Goal: Use online tool/utility: Utilize a website feature to perform a specific function

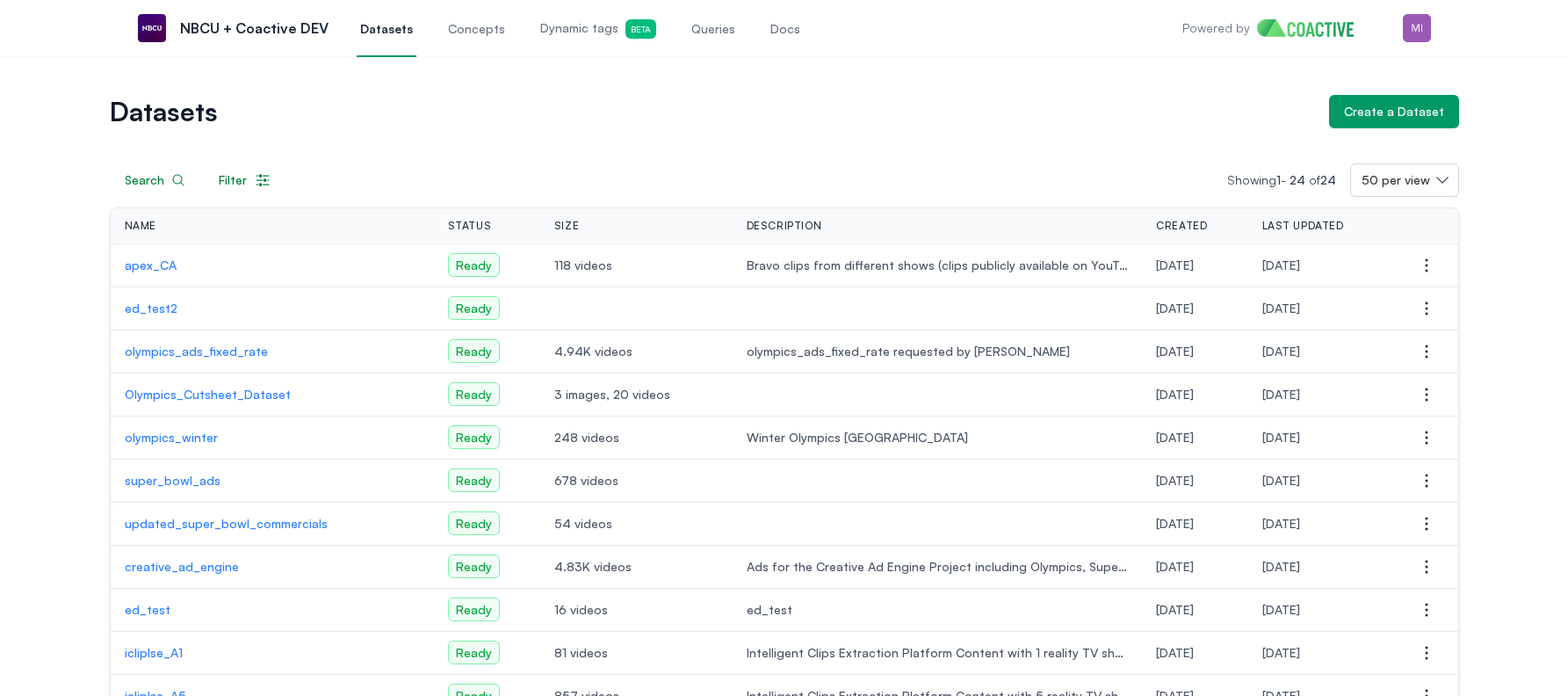
click at [714, 25] on span "Queries" at bounding box center [713, 29] width 44 height 17
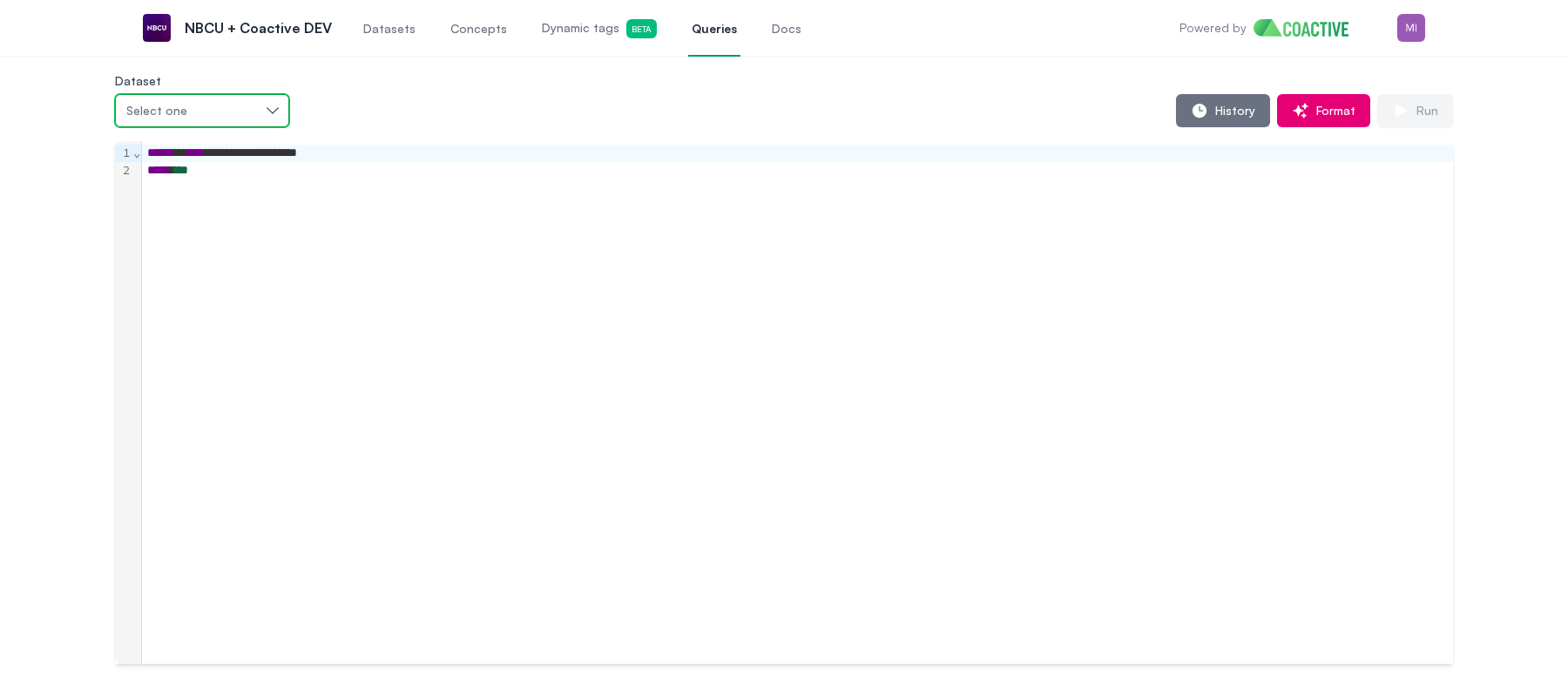
click at [243, 111] on div "Select one" at bounding box center [193, 110] width 134 height 17
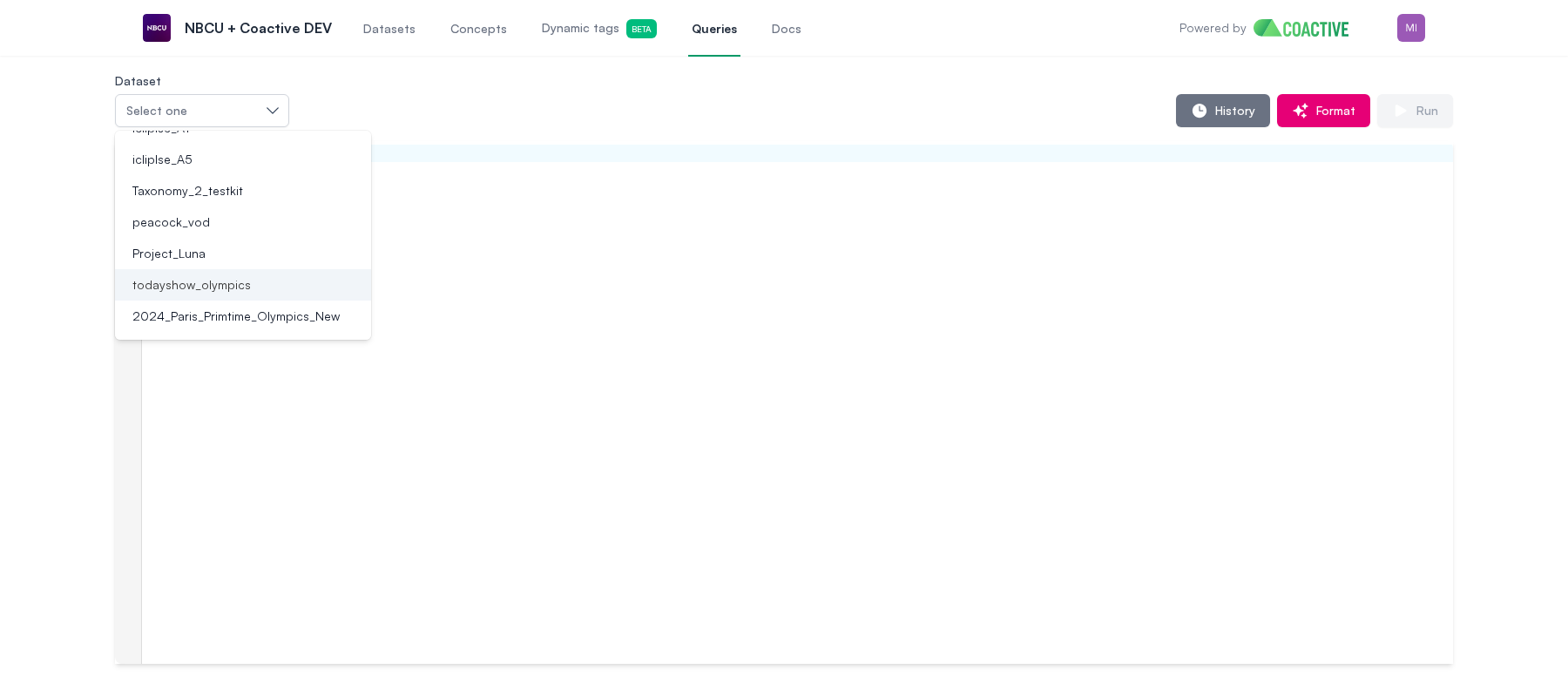
scroll to position [294, 0]
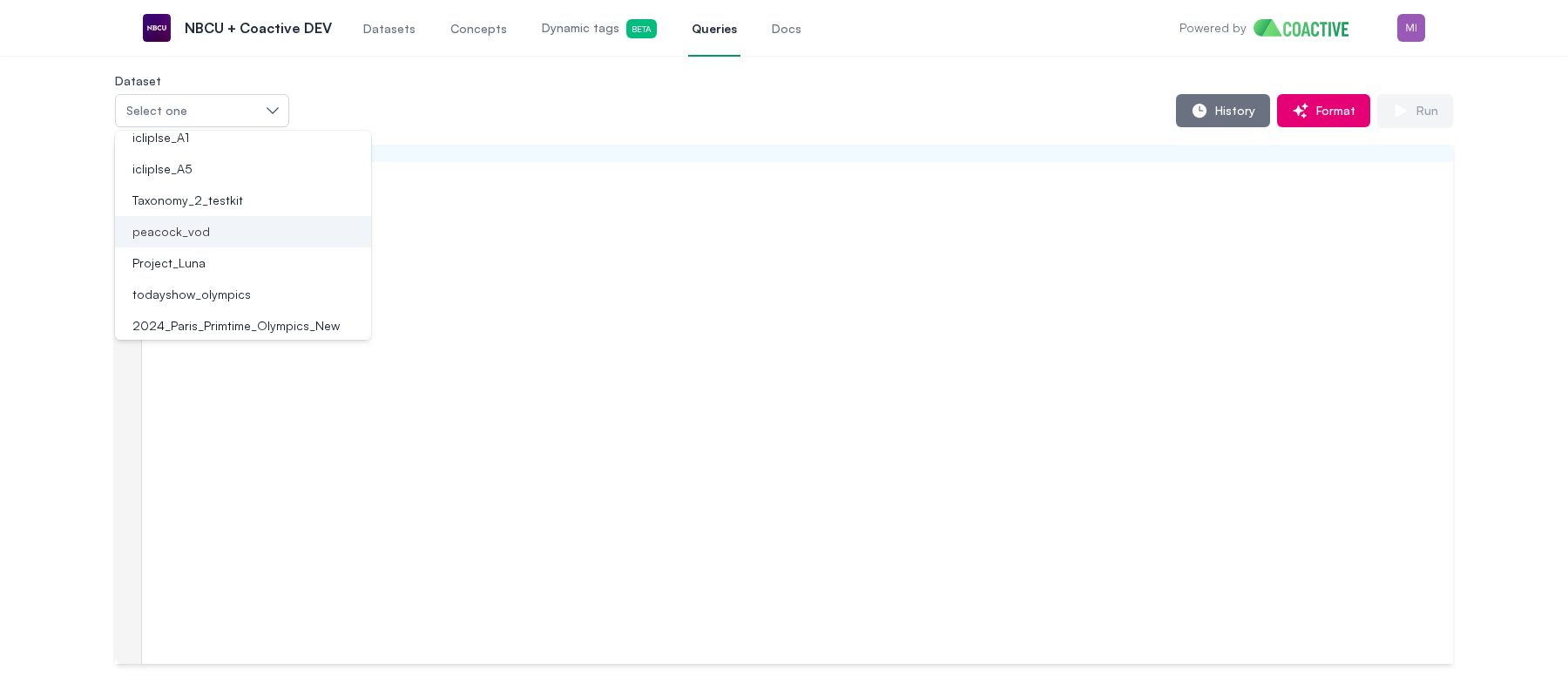
click at [235, 239] on div "peacock_vod" at bounding box center [232, 232] width 214 height 17
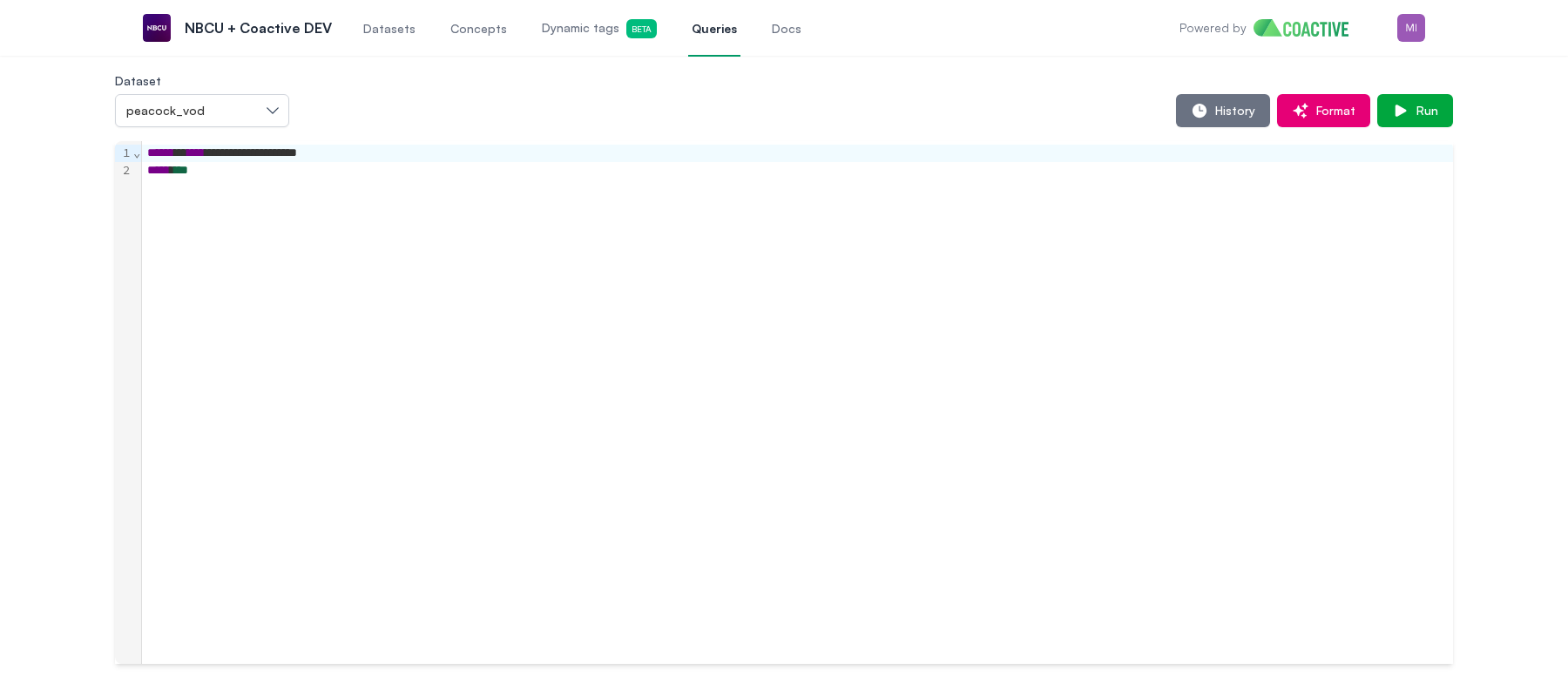
click at [840, 174] on div "***** ***" at bounding box center [798, 171] width 1312 height 17
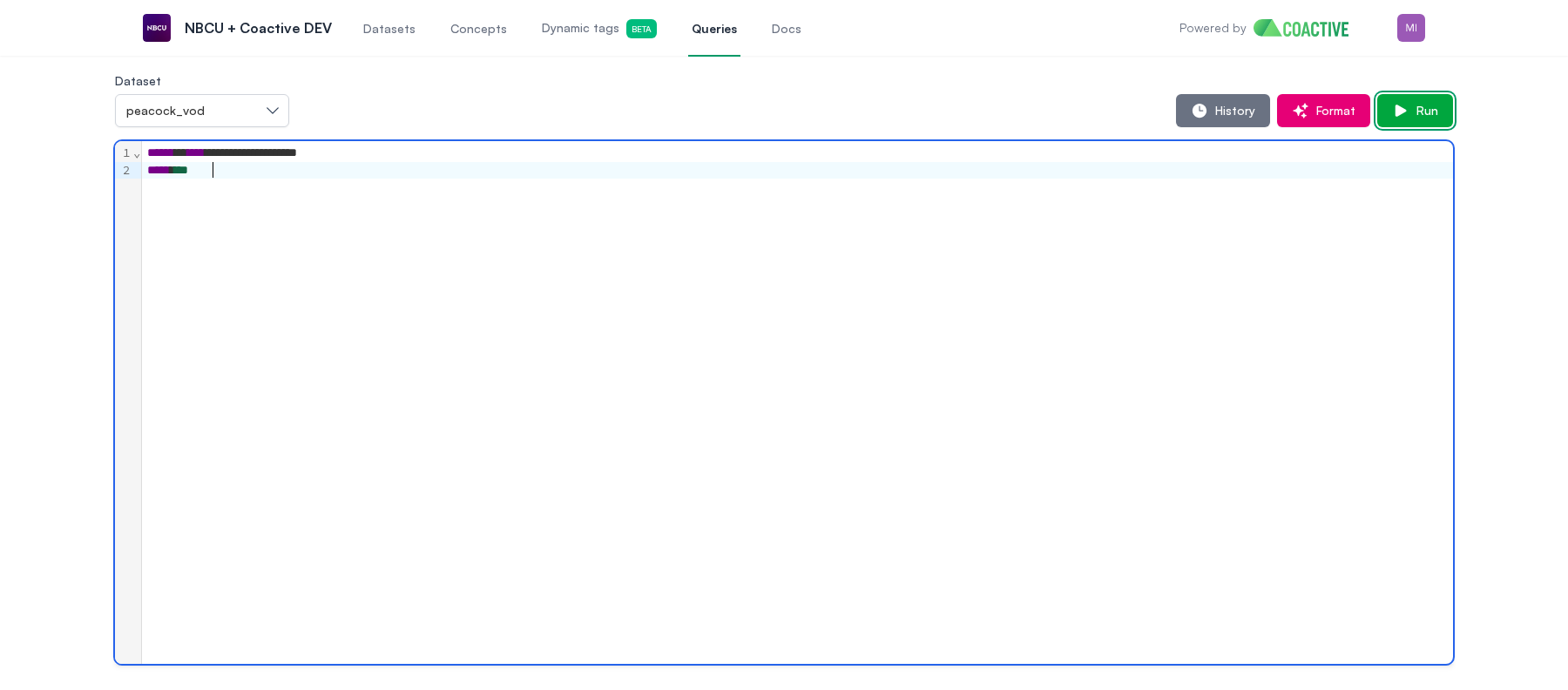
click at [1428, 107] on span "Run" at bounding box center [1424, 110] width 28 height 17
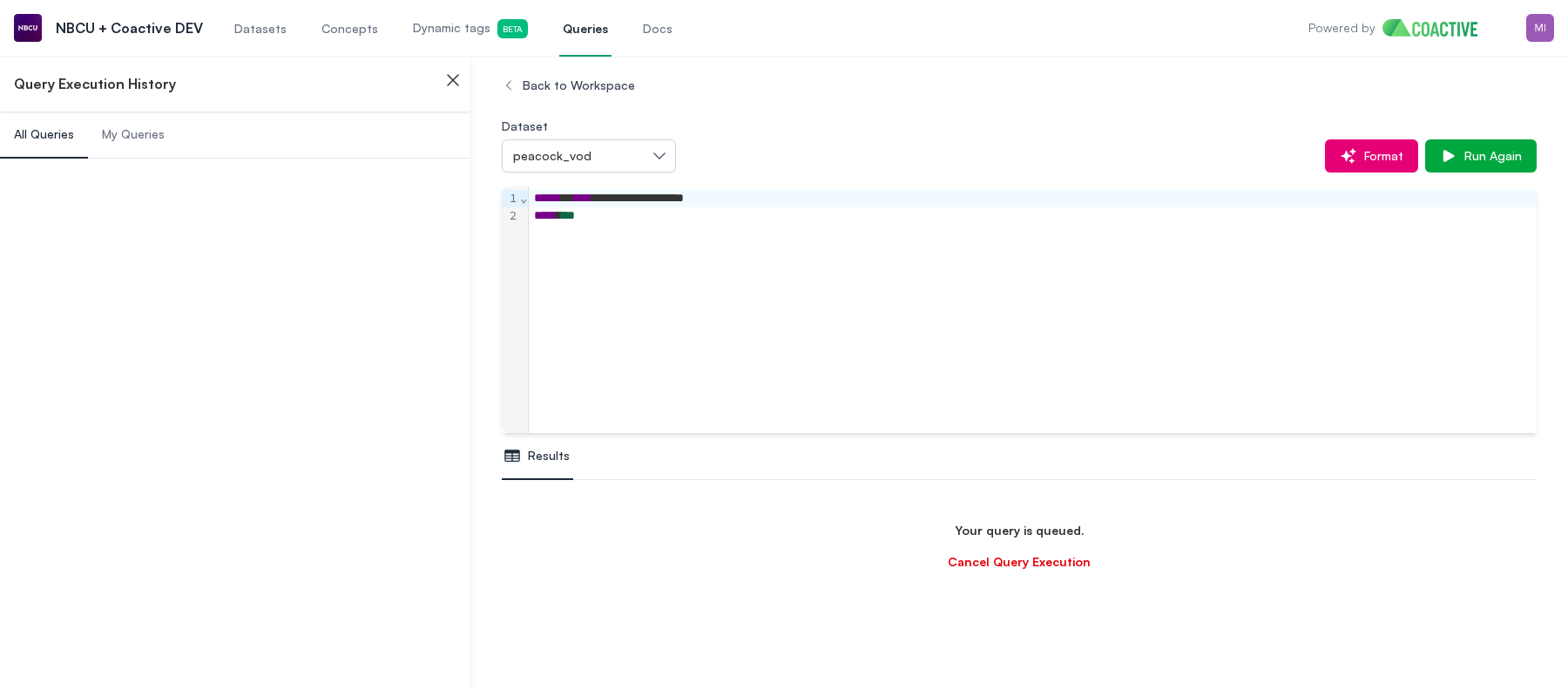
click at [719, 136] on div "Dataset peacock_vod Format Run Again" at bounding box center [1019, 143] width 1035 height 58
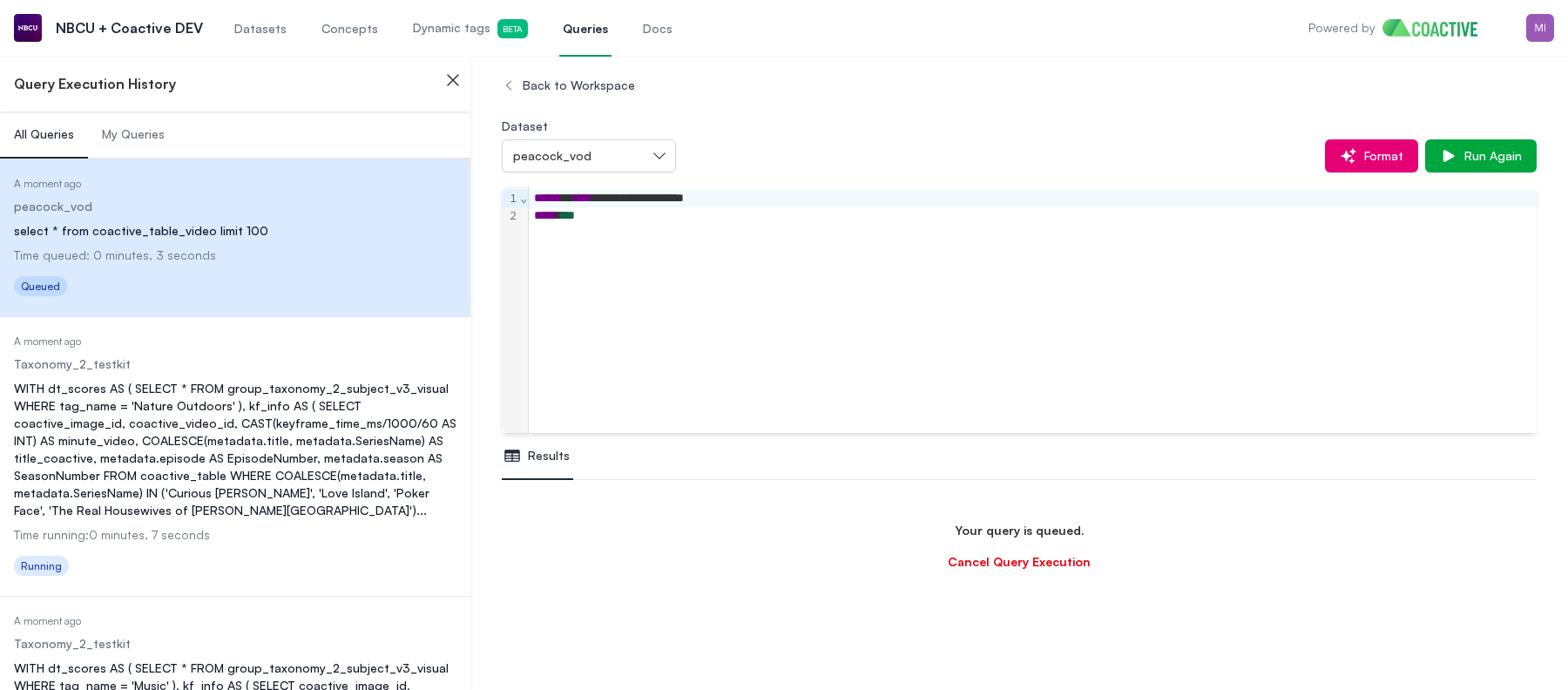
scroll to position [103, 0]
click at [635, 158] on div "peacock_vod" at bounding box center [580, 156] width 134 height 17
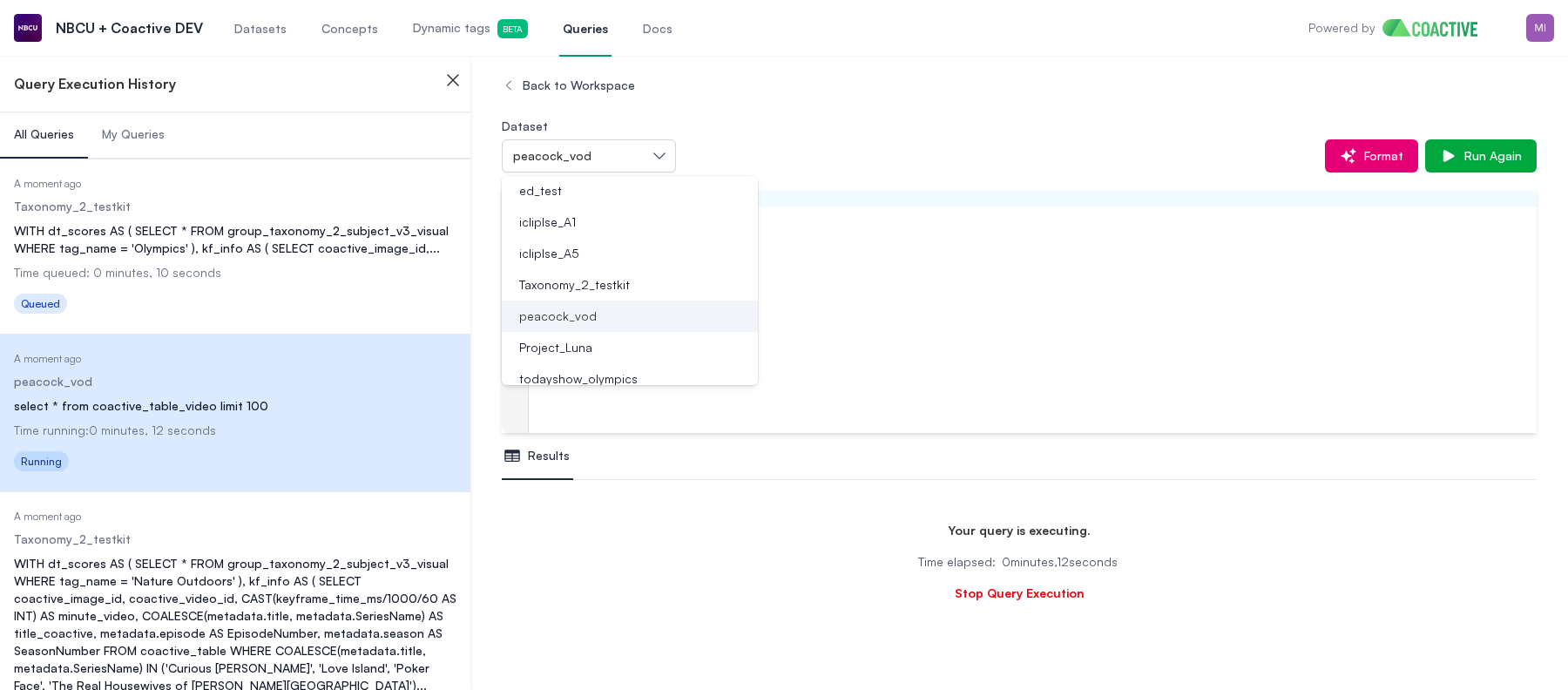
scroll to position [334, 0]
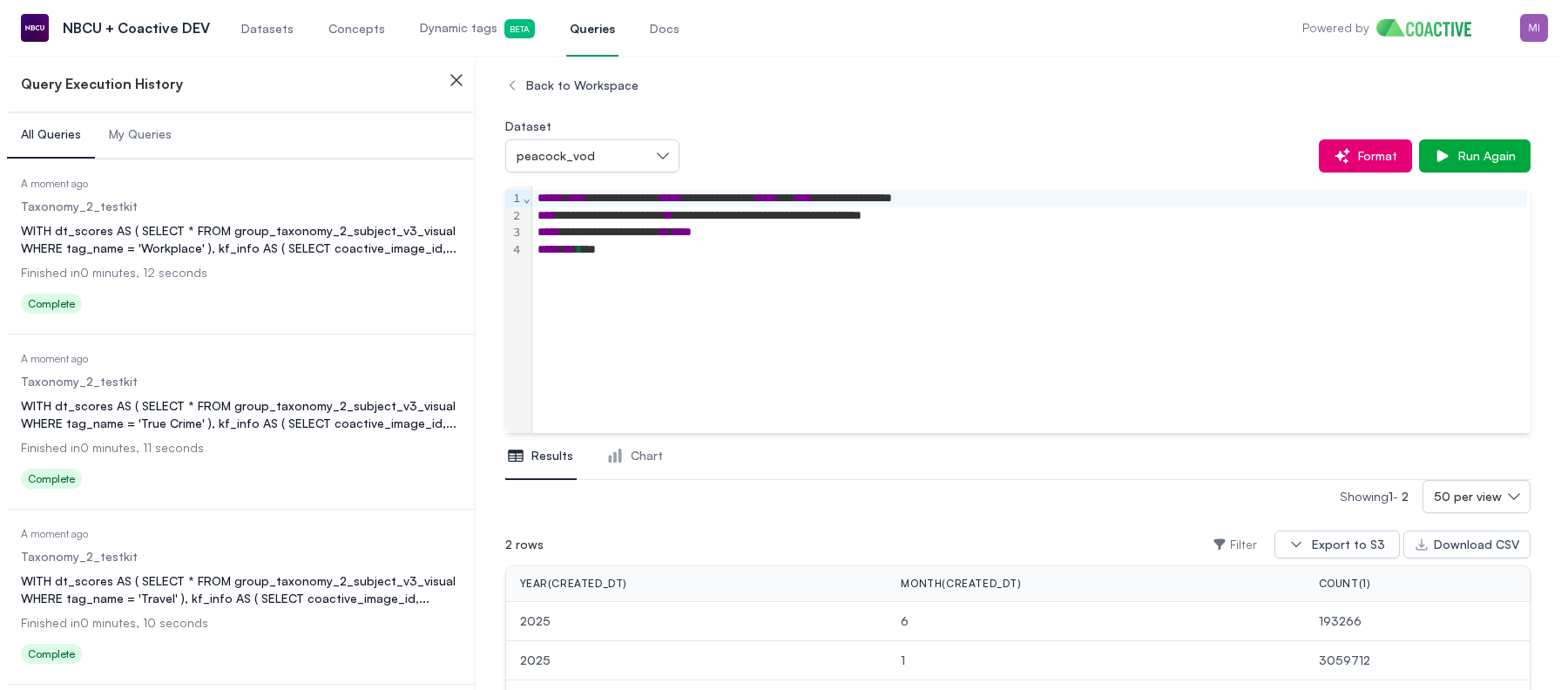
scroll to position [1438, 0]
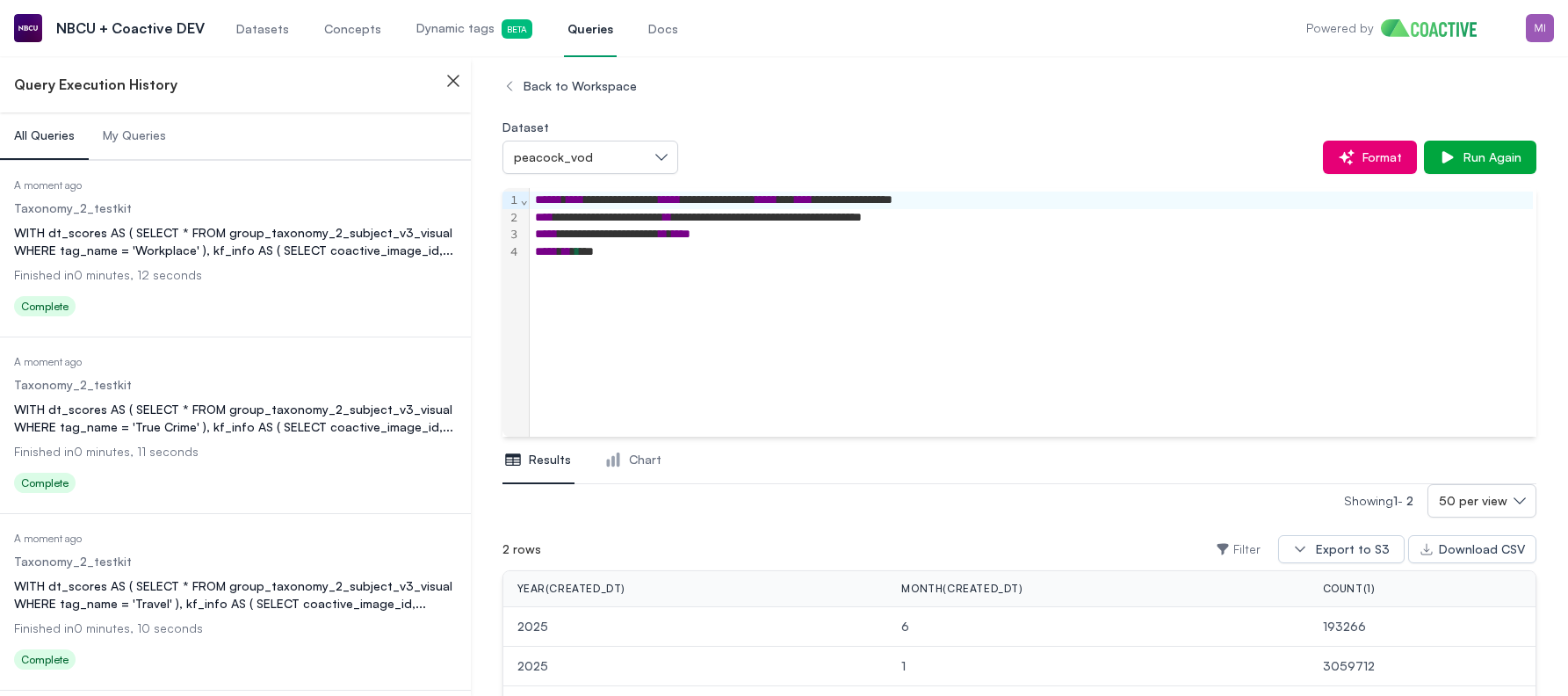
click at [264, 414] on div "WITH dt_scores AS ( SELECT * FROM group_taxonomy_2_subject_v3_visual WHERE tag_…" at bounding box center [236, 417] width 443 height 35
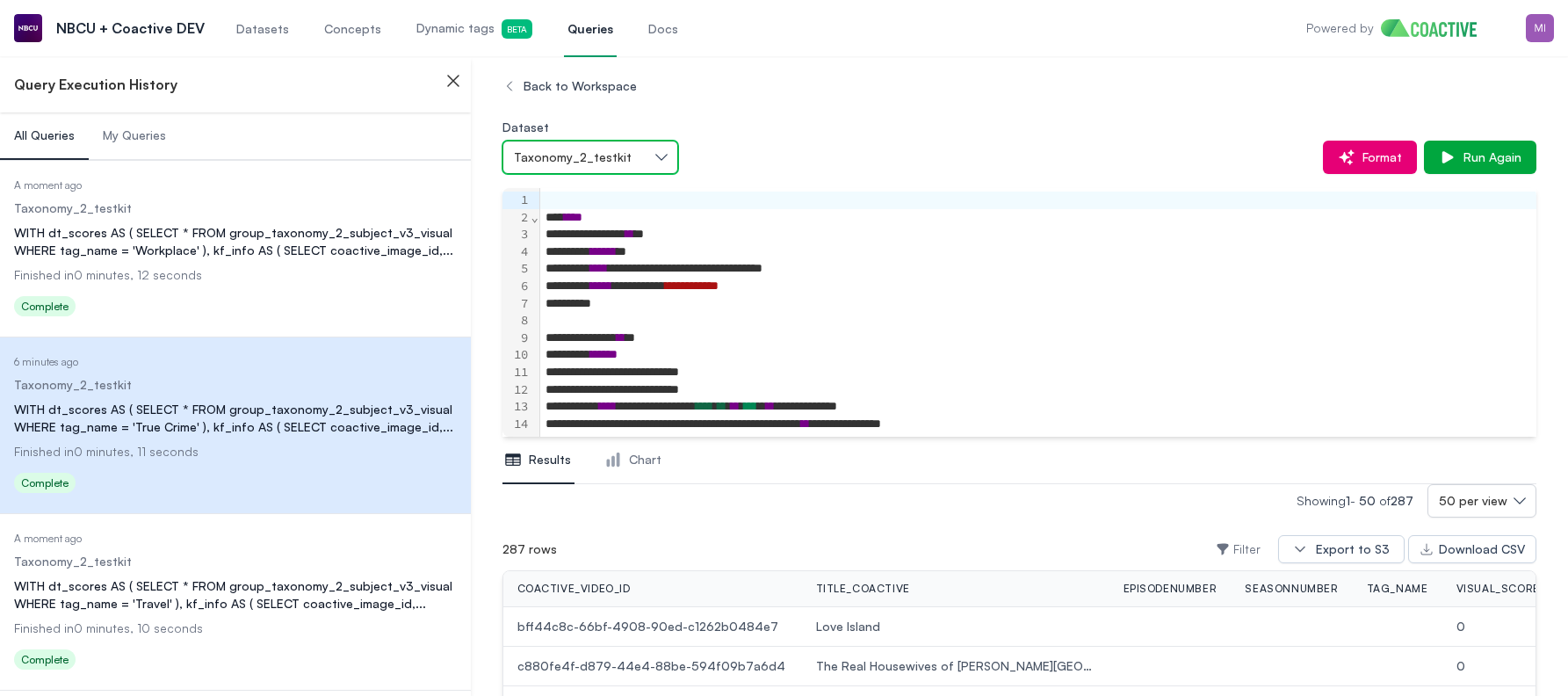
click at [578, 164] on span "Taxonomy_2_testkit" at bounding box center [573, 157] width 118 height 17
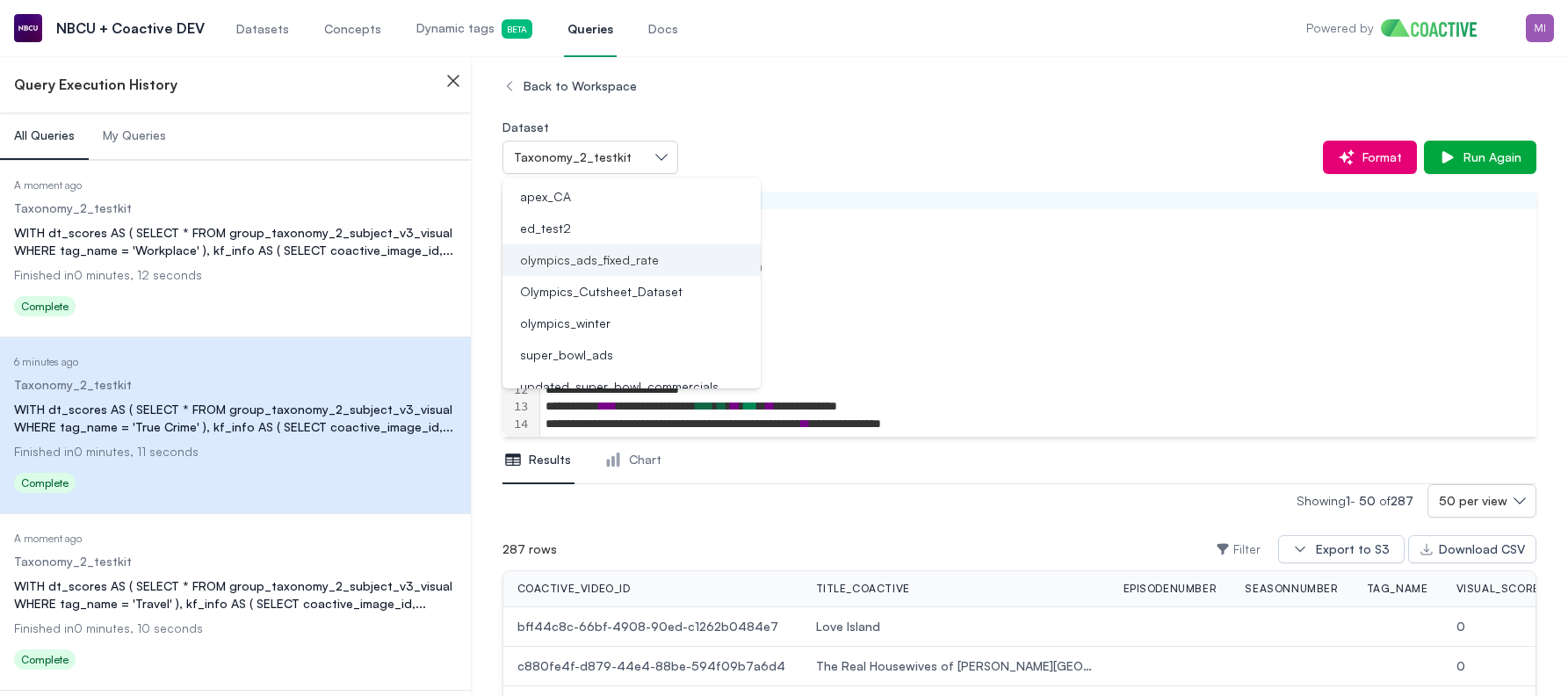
click at [573, 256] on span "olympics_ads_fixed_rate" at bounding box center [590, 260] width 139 height 17
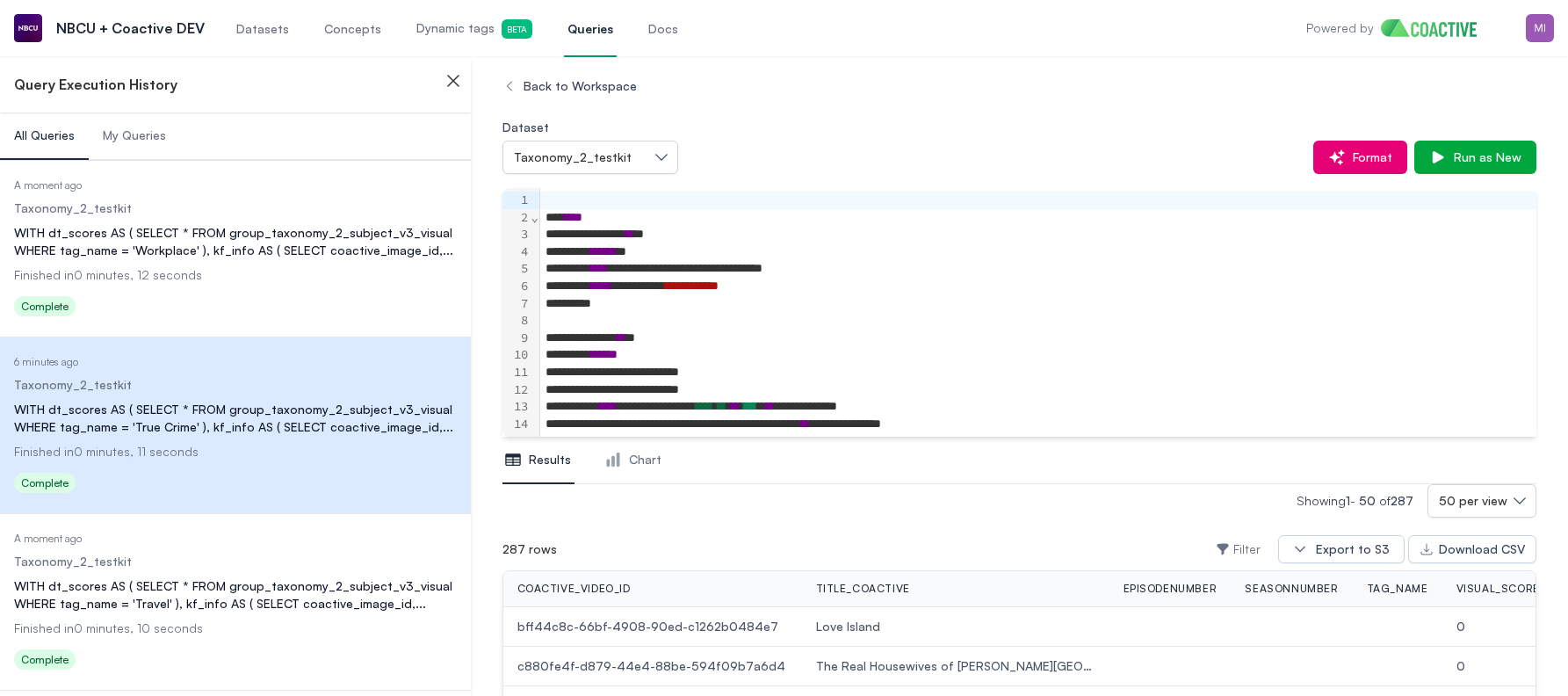
click at [742, 131] on div "Dataset Taxonomy_2_testkit Format Run as New" at bounding box center [1020, 145] width 1035 height 58
click at [590, 42] on link "Queries" at bounding box center [590, 28] width 52 height 58
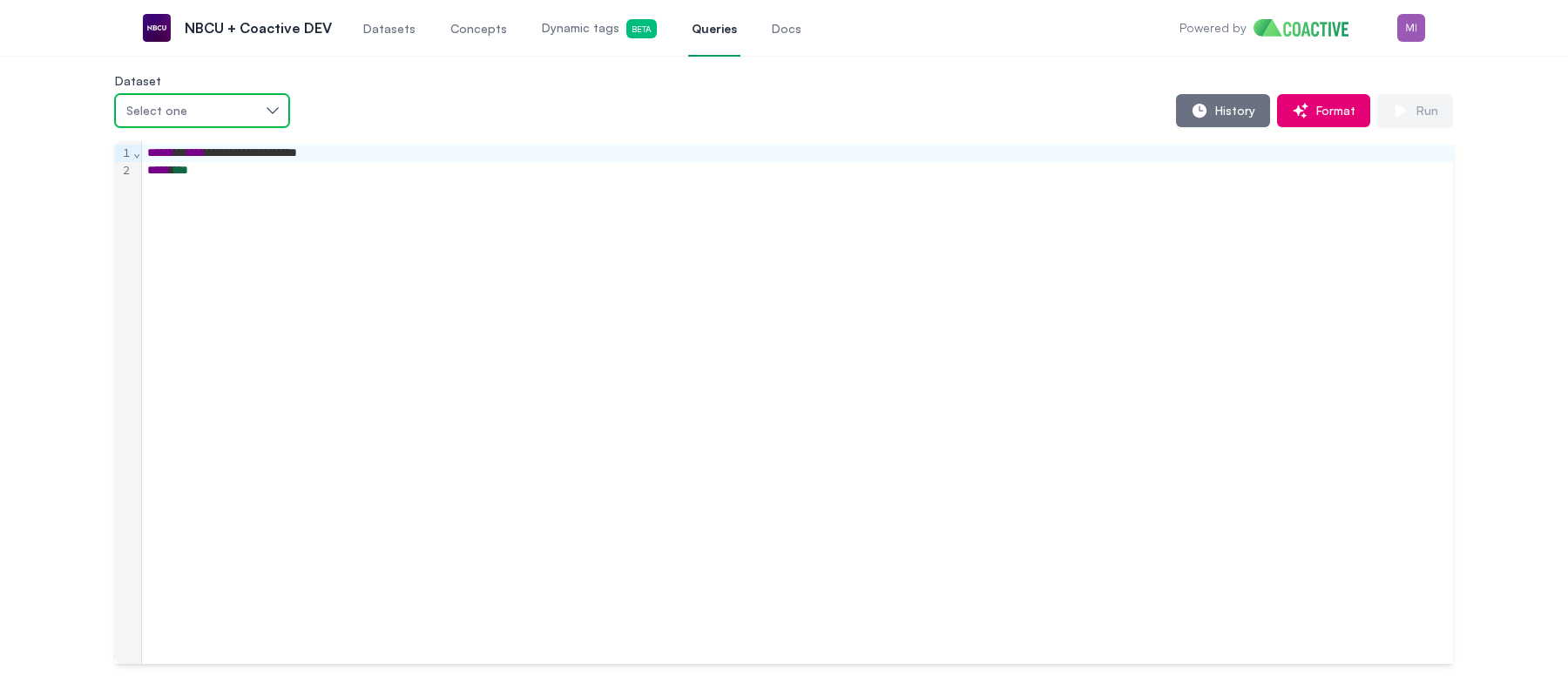
click at [268, 107] on button "Select one" at bounding box center [202, 110] width 174 height 33
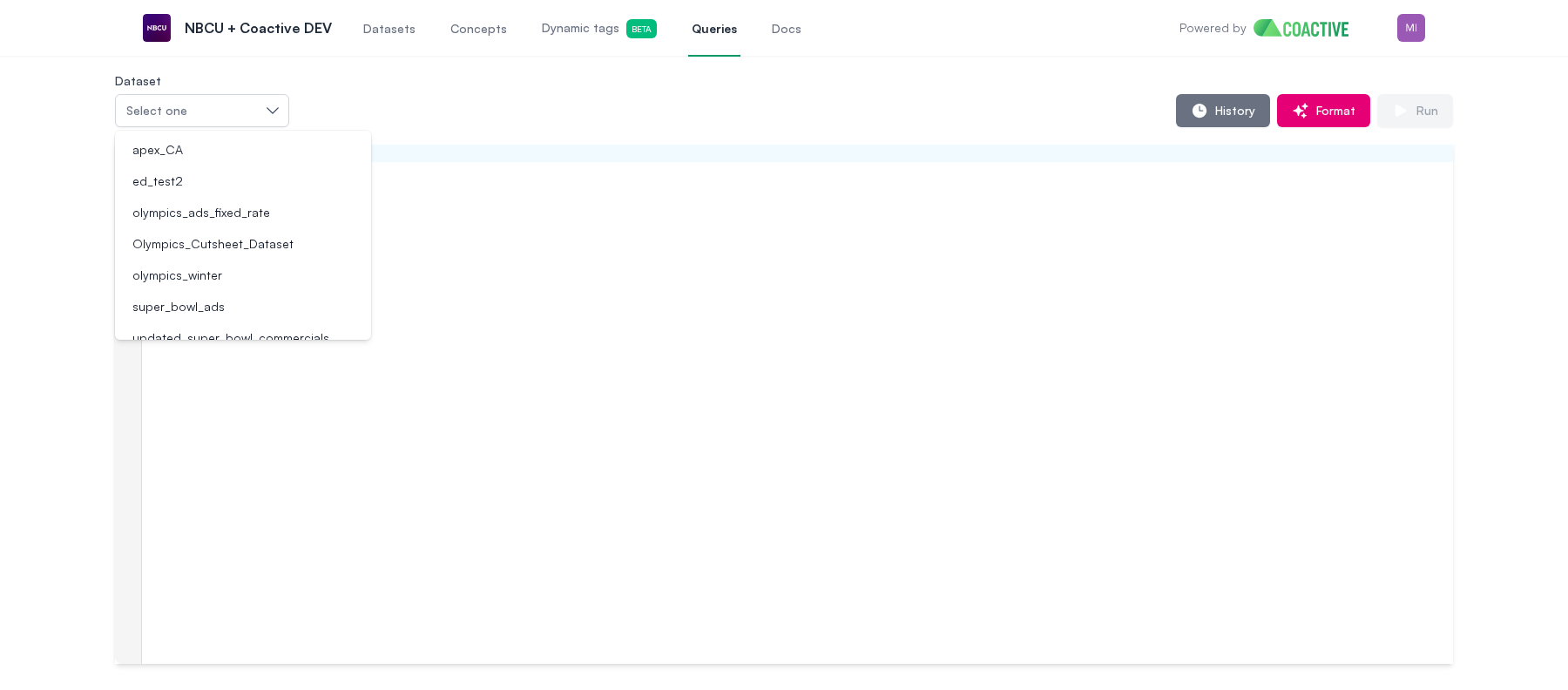
click at [46, 172] on div "**********" at bounding box center [784, 367] width 1506 height 594
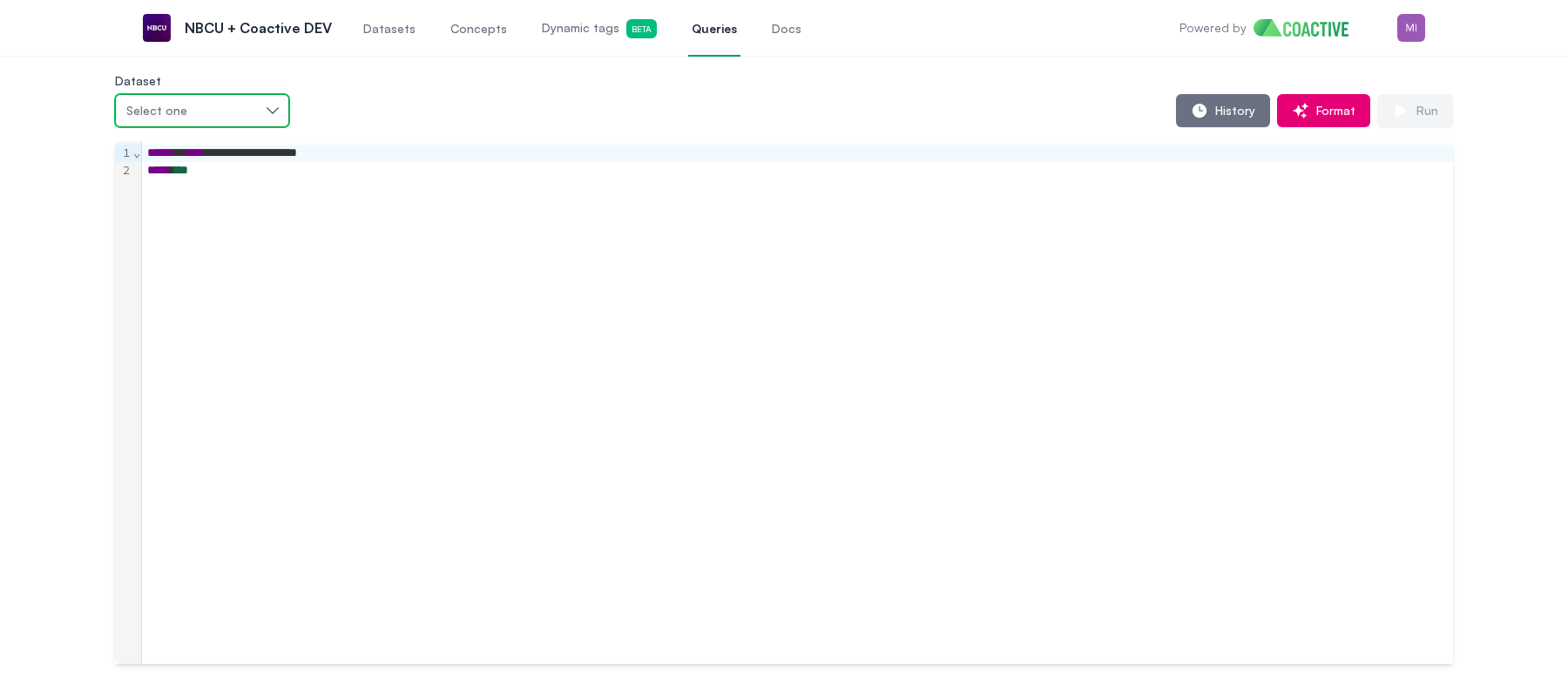
click at [184, 113] on div "Select one" at bounding box center [193, 110] width 134 height 17
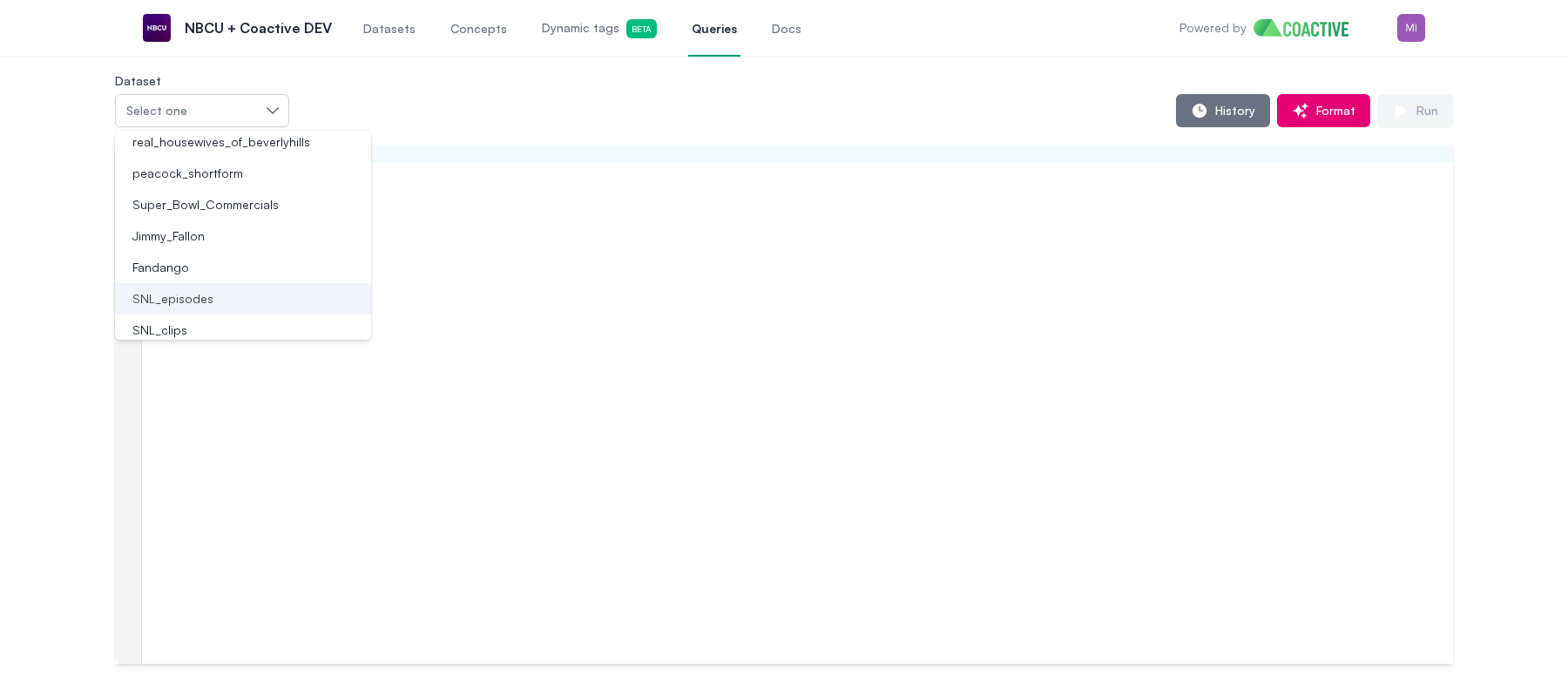
scroll to position [463, 0]
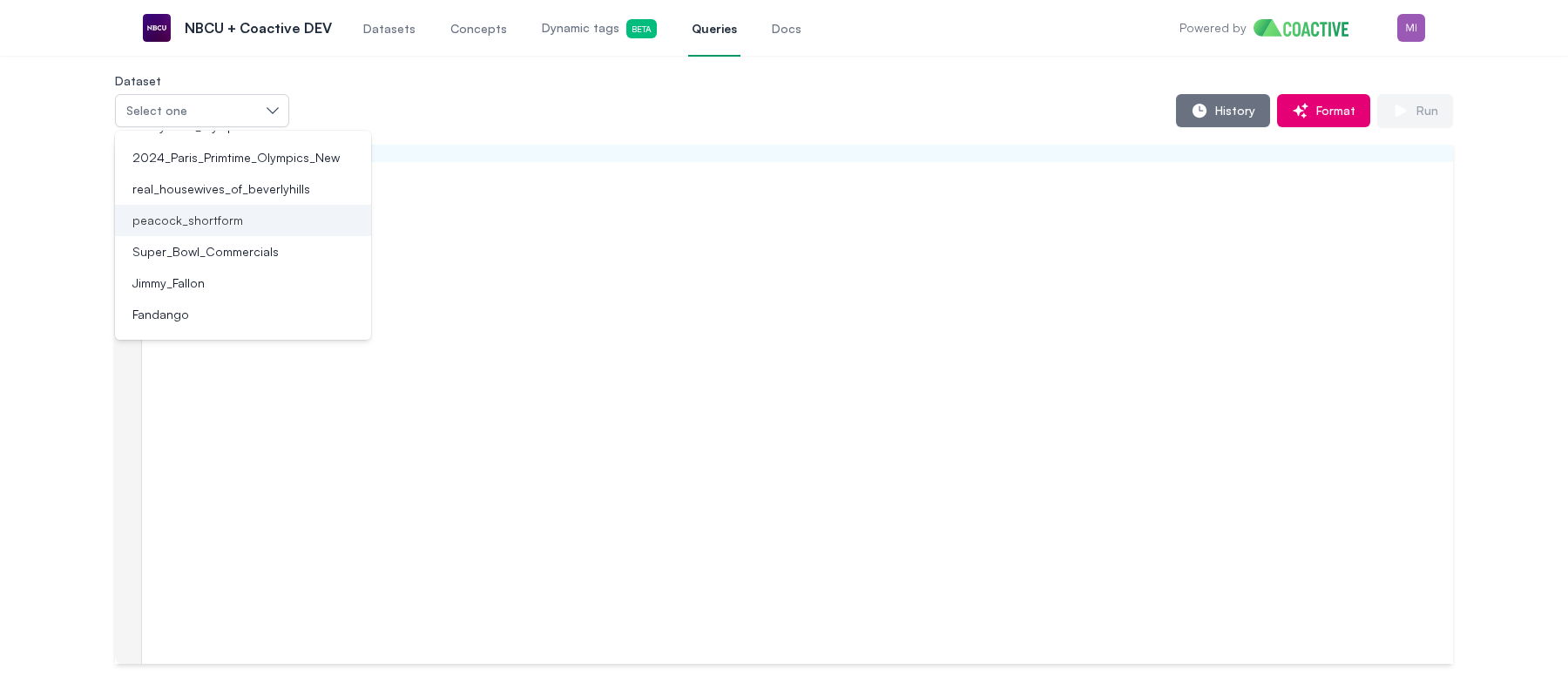
click at [268, 219] on div "peacock_shortform" at bounding box center [232, 221] width 214 height 17
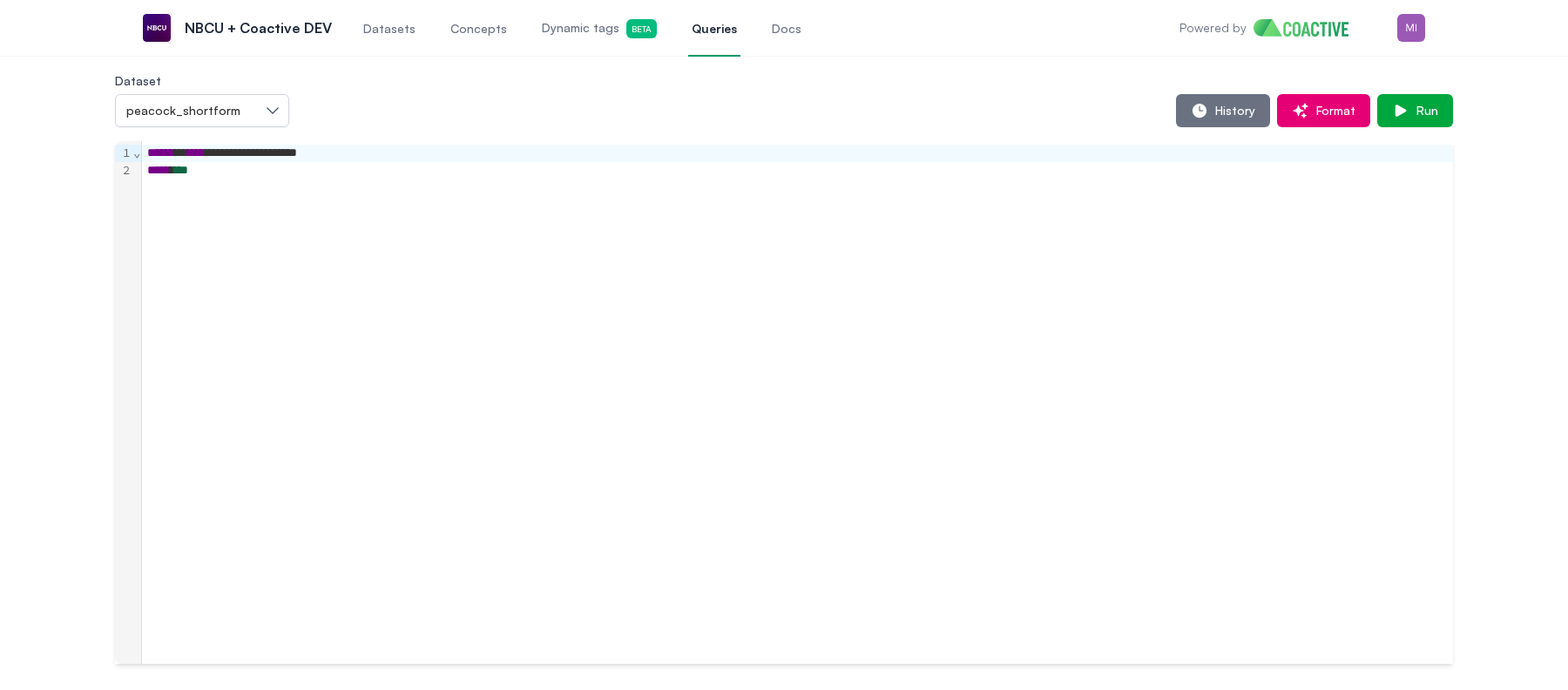
click at [61, 194] on div "**********" at bounding box center [784, 367] width 1506 height 594
click at [1411, 104] on span "Run" at bounding box center [1424, 110] width 28 height 17
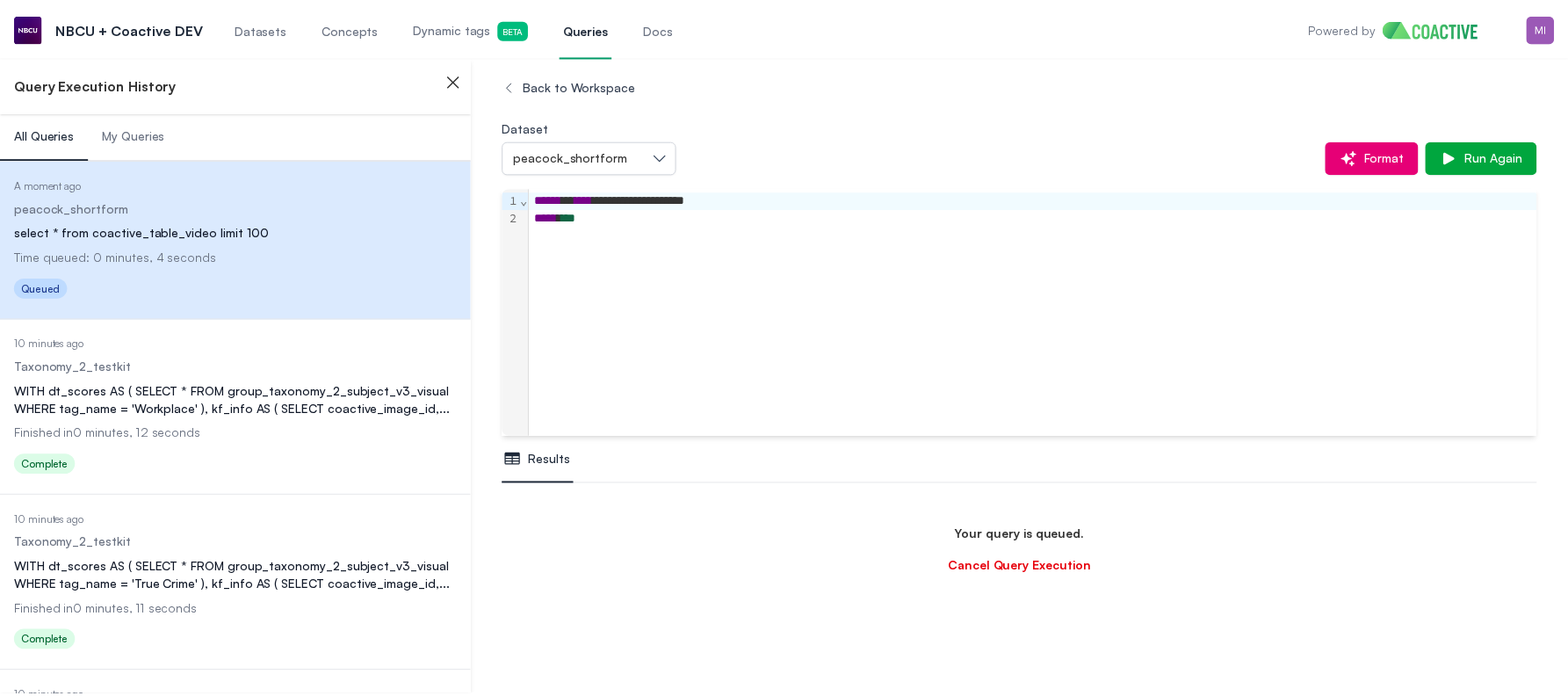
scroll to position [104, 0]
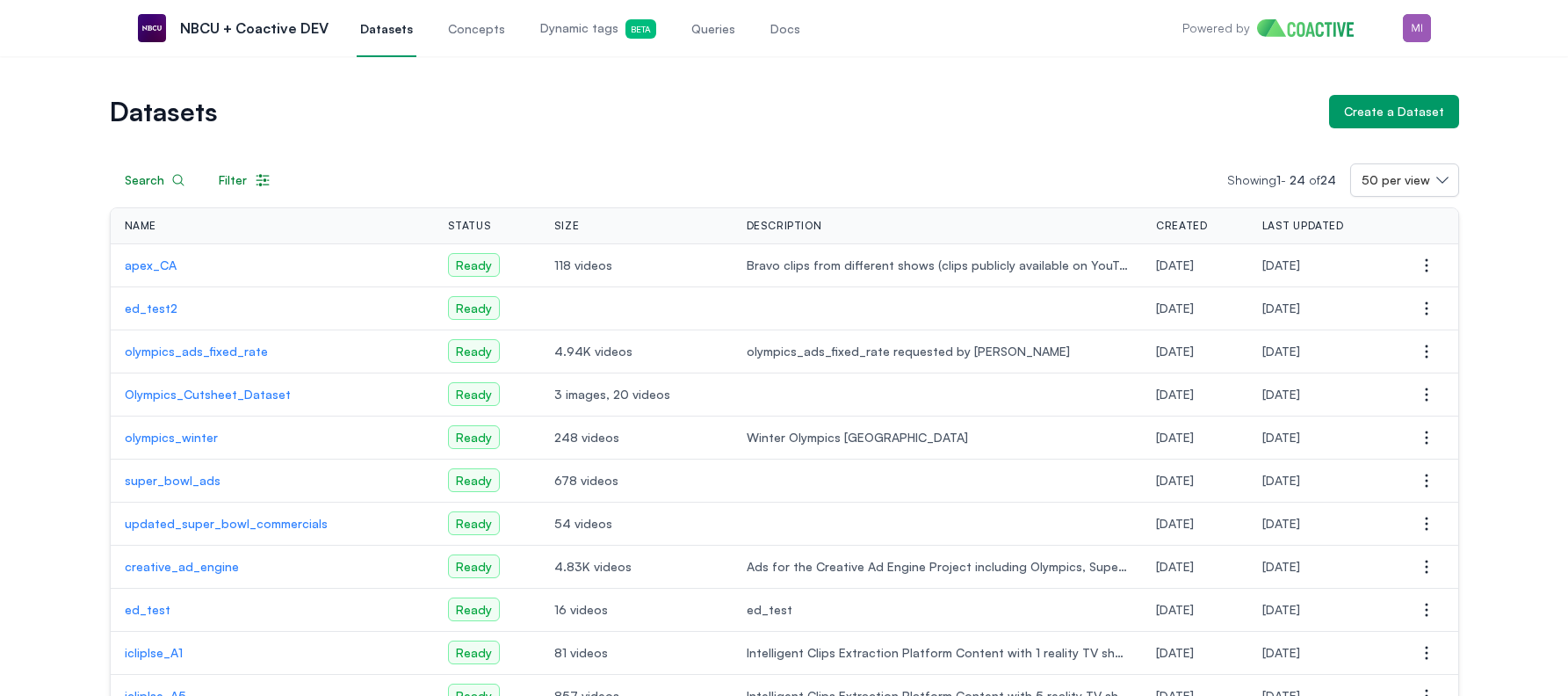
click at [691, 29] on span "Queries" at bounding box center [713, 29] width 44 height 17
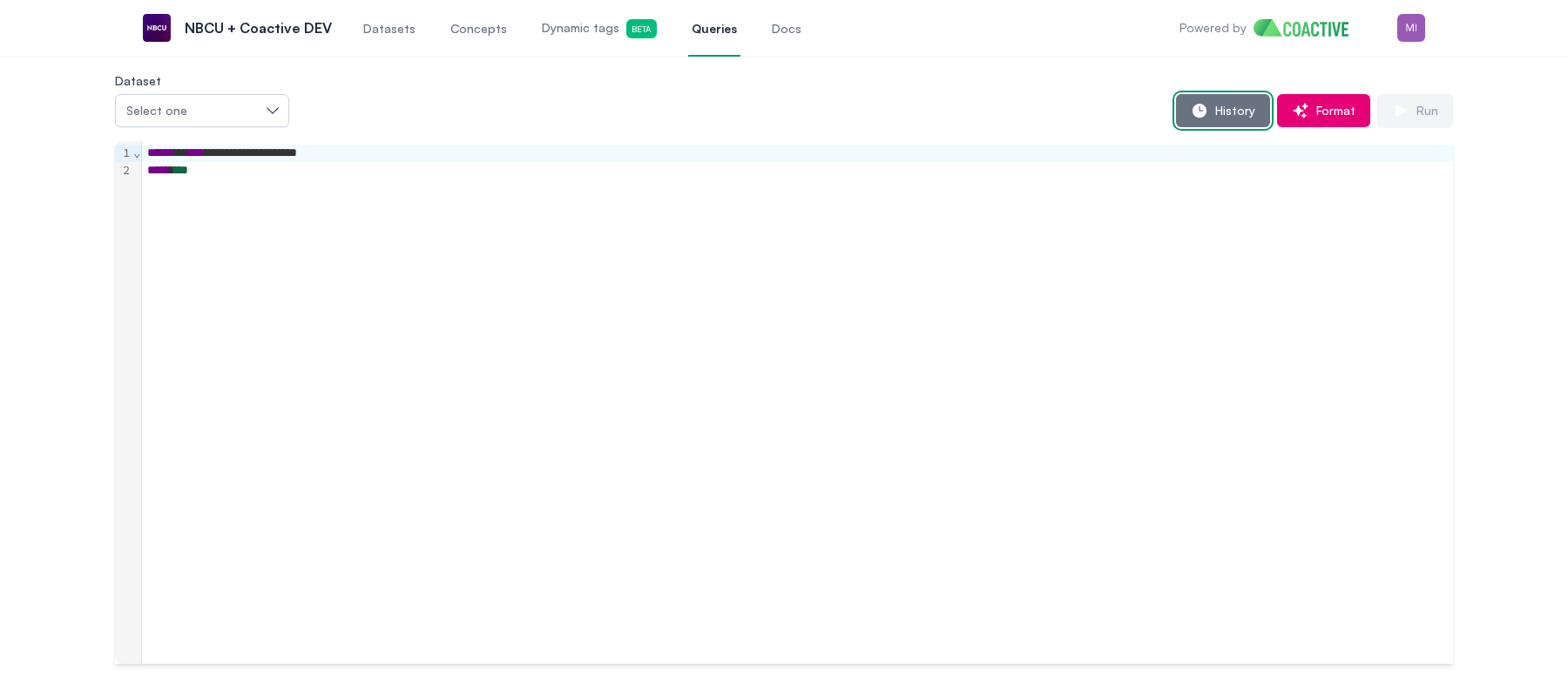
click at [1207, 109] on icon "button" at bounding box center [1199, 110] width 14 height 14
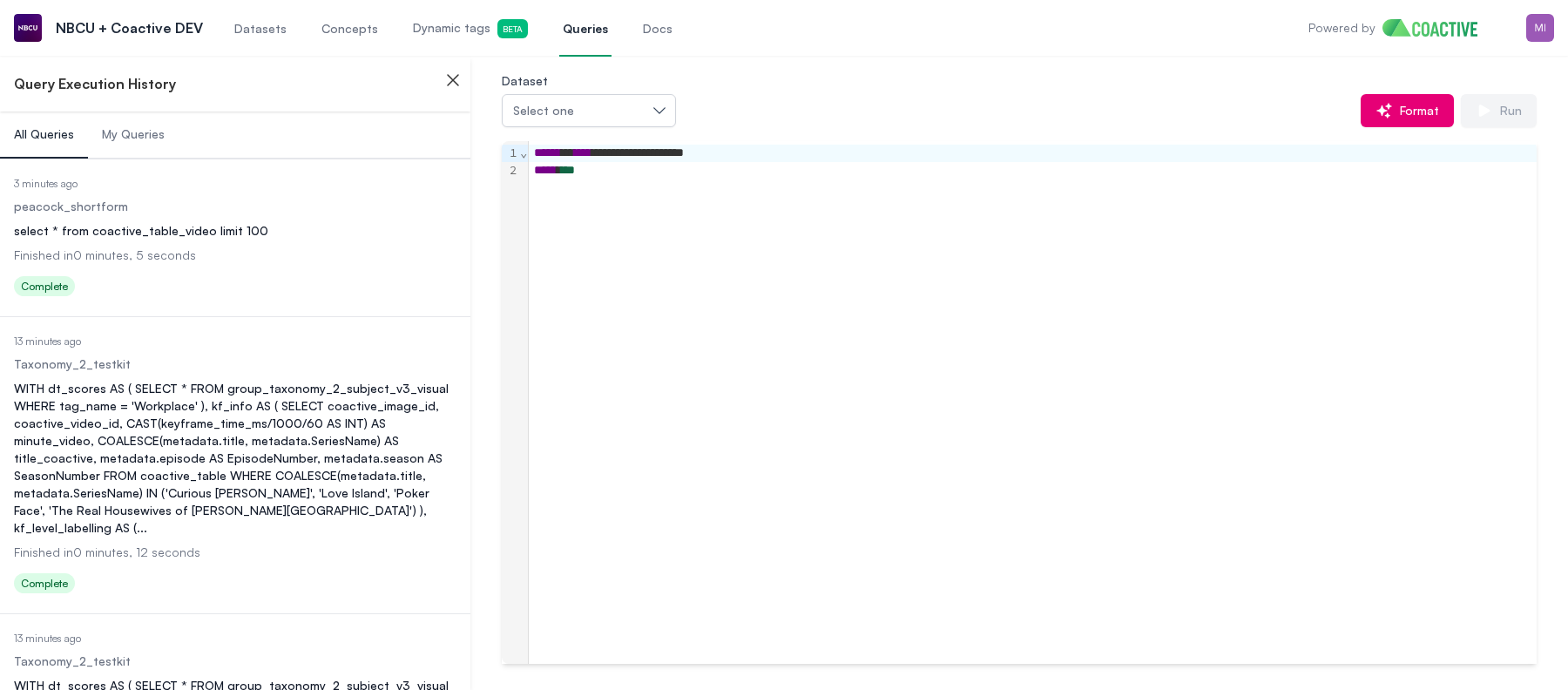
click at [348, 224] on div "select * from coactive_table_video limit 100" at bounding box center [235, 231] width 442 height 17
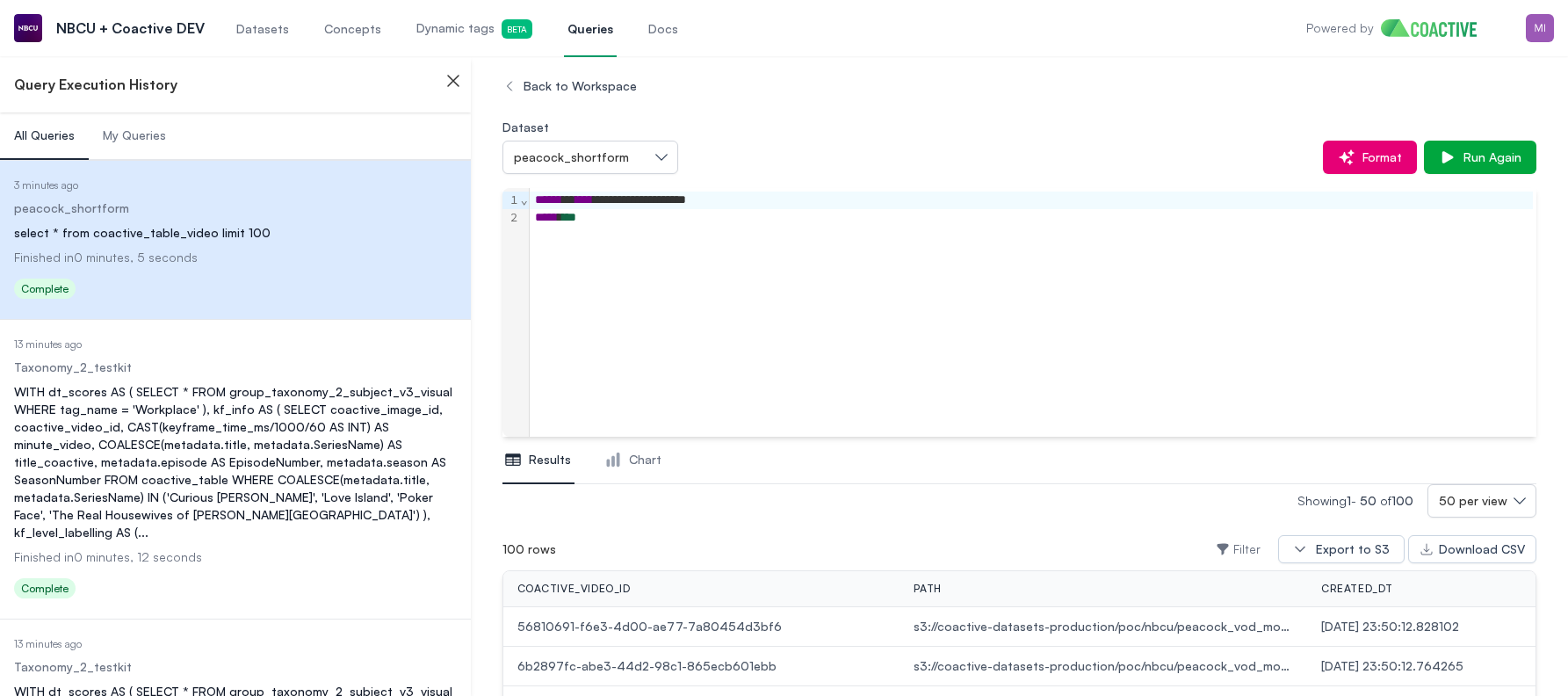
click at [264, 39] on link "Datasets" at bounding box center [262, 28] width 60 height 58
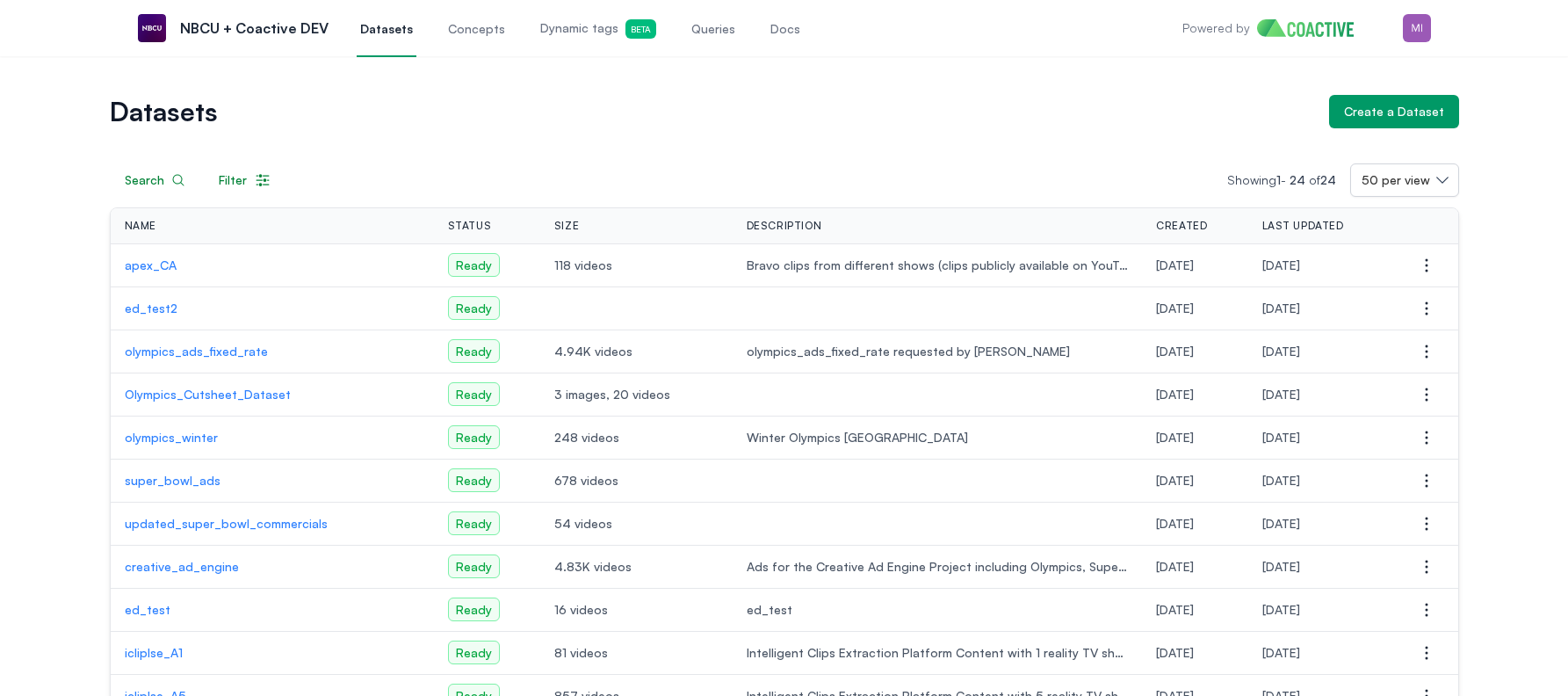
click at [159, 272] on p "apex_CA" at bounding box center [272, 265] width 295 height 17
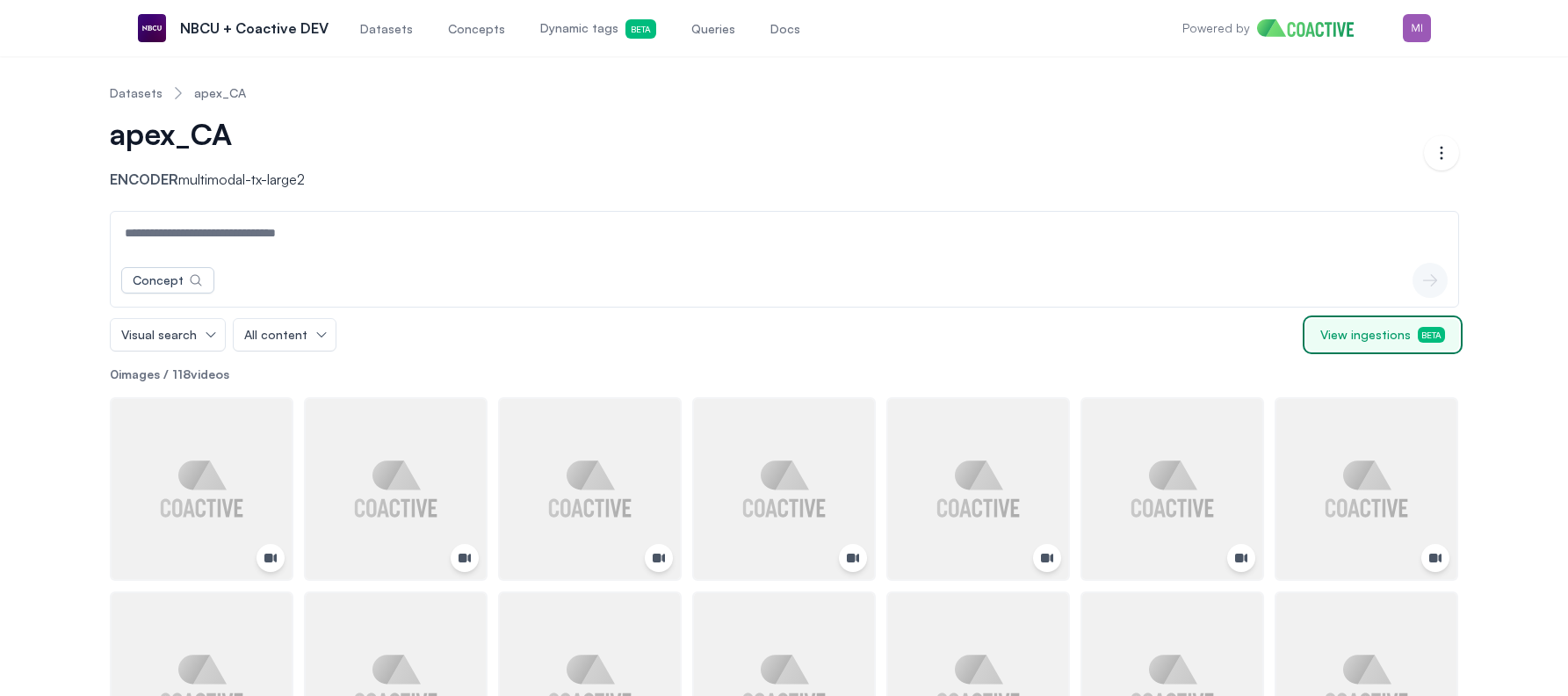
click at [1387, 335] on span "View ingestions Beta" at bounding box center [1383, 335] width 125 height 17
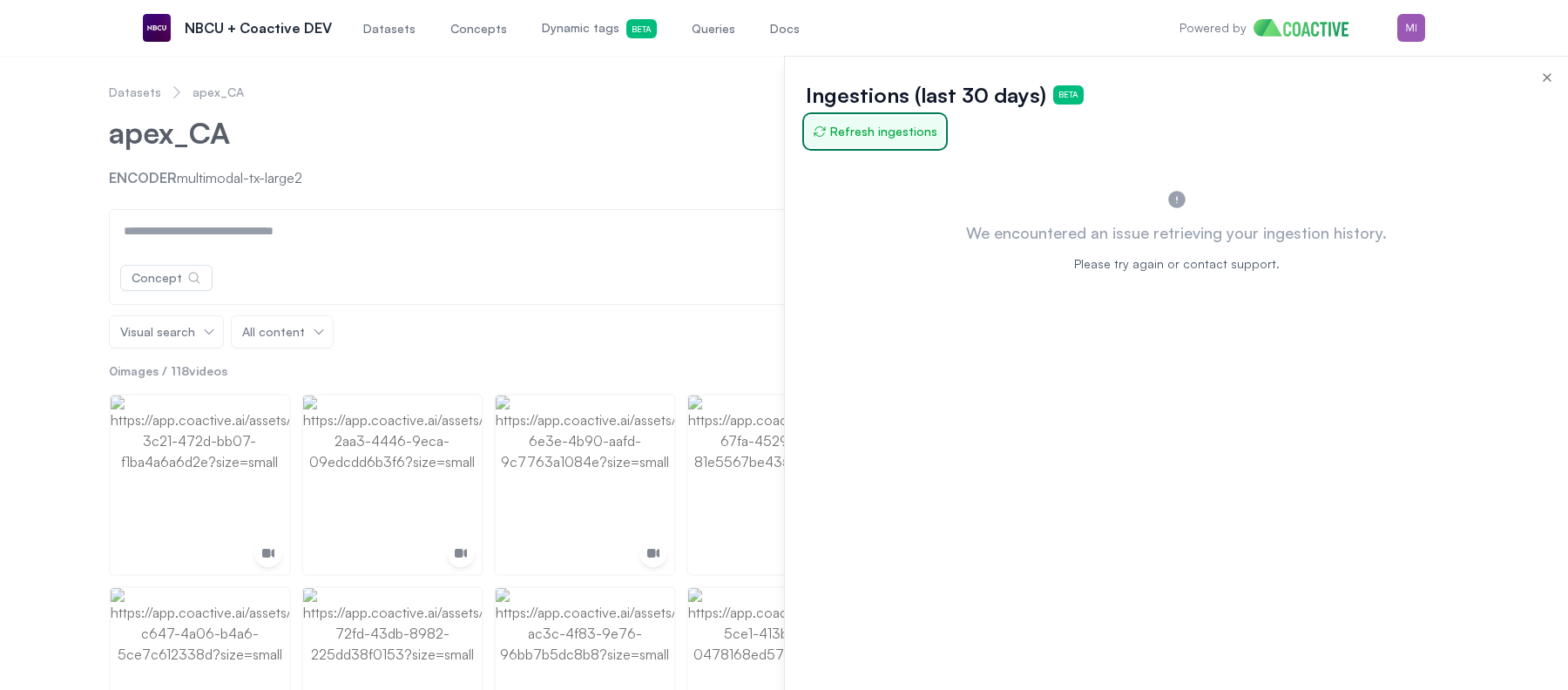
click at [900, 134] on span "Refresh ingestions" at bounding box center [875, 131] width 124 height 17
click at [1541, 76] on icon "button" at bounding box center [1547, 77] width 14 height 14
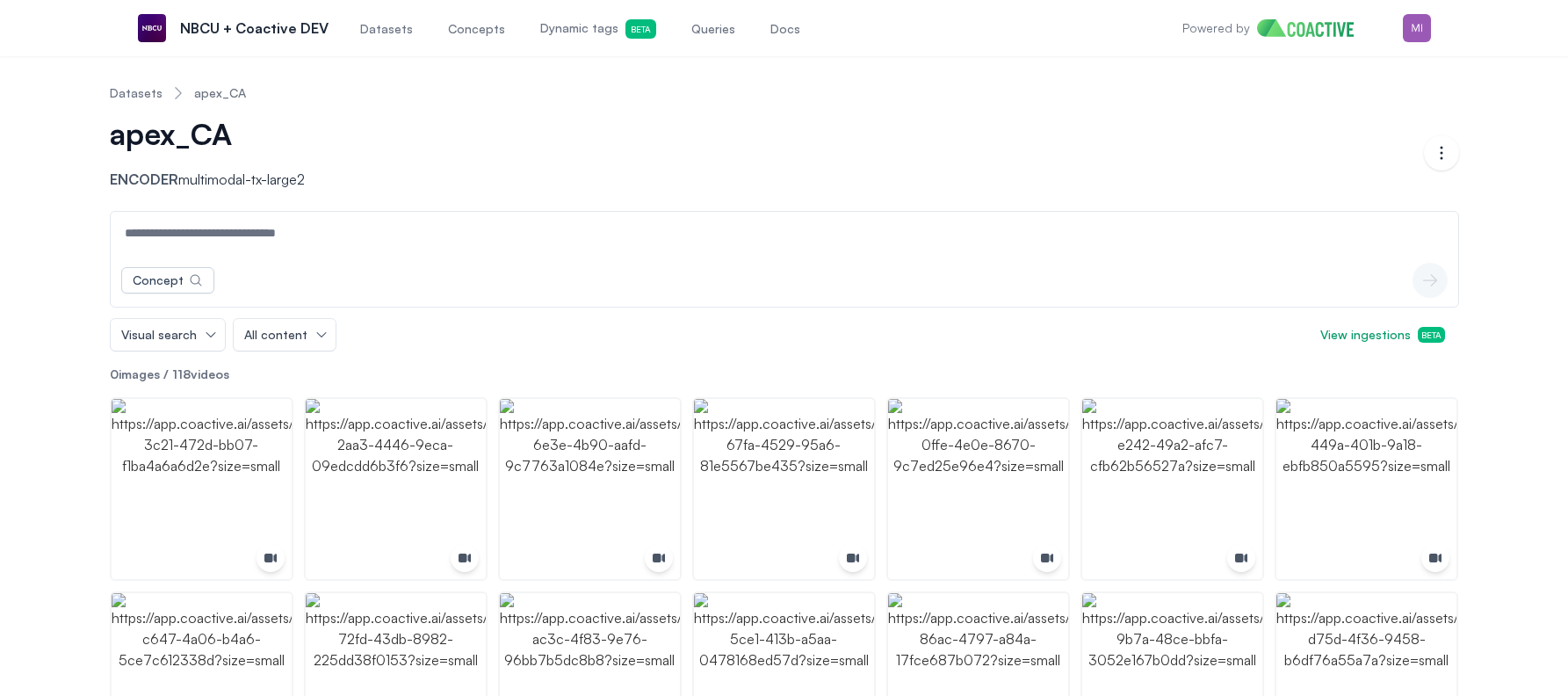
click at [137, 88] on link "Datasets" at bounding box center [136, 93] width 52 height 17
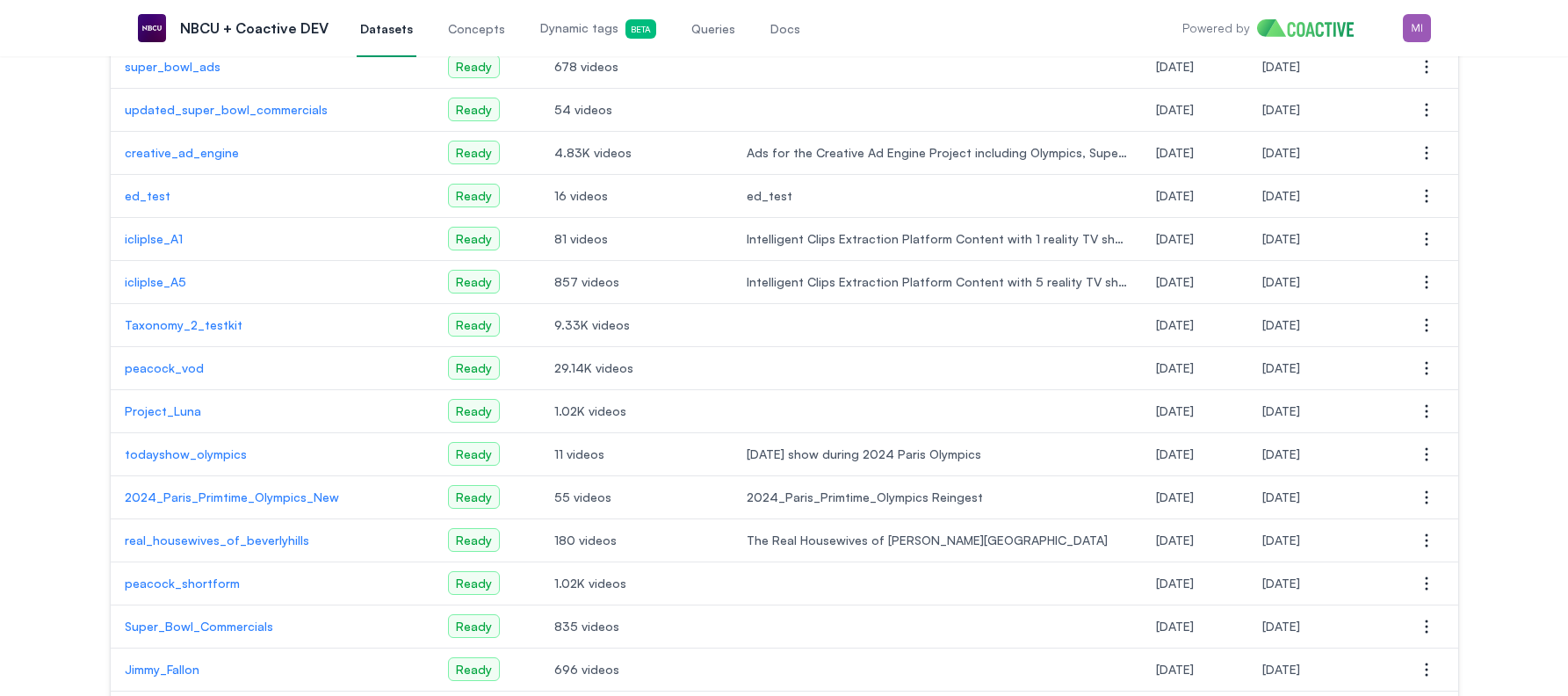
scroll to position [474, 0]
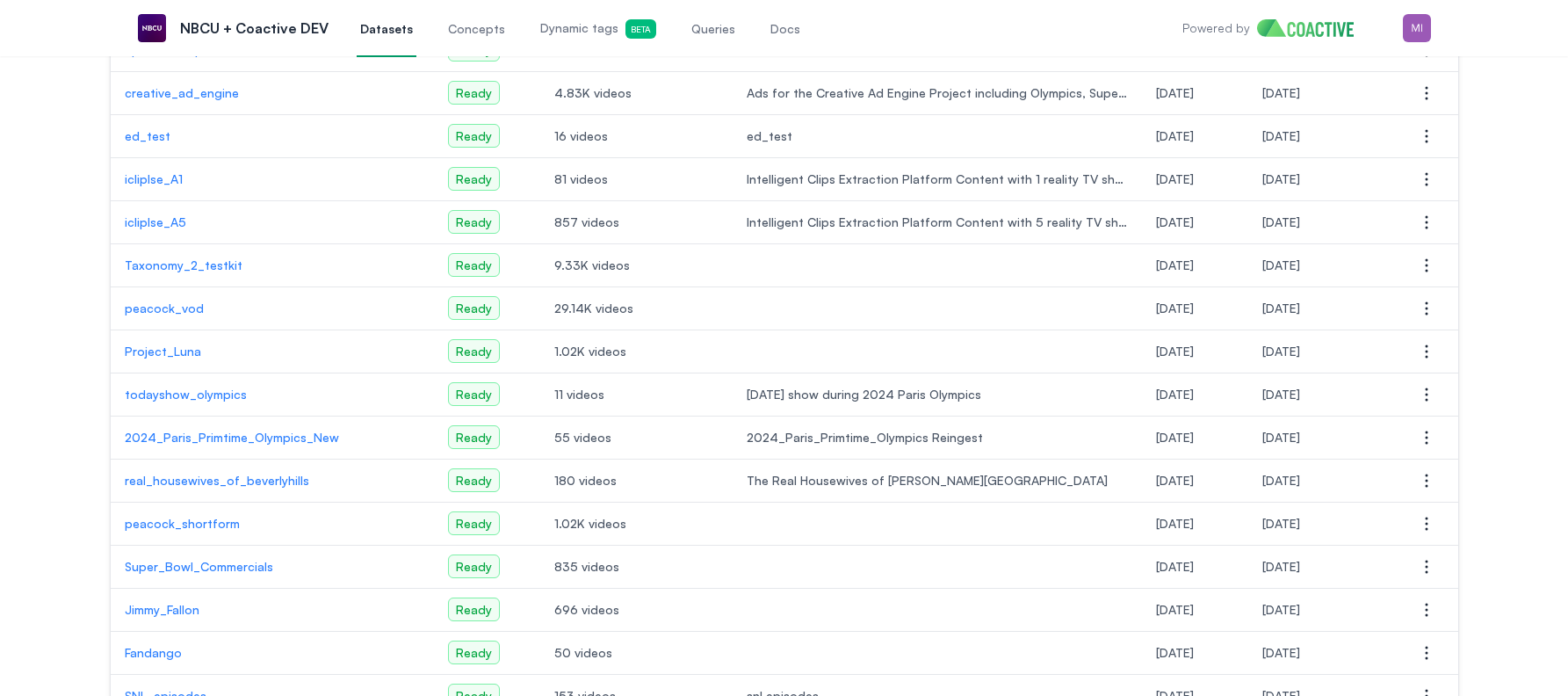
click at [175, 309] on p "peacock_vod" at bounding box center [272, 308] width 295 height 17
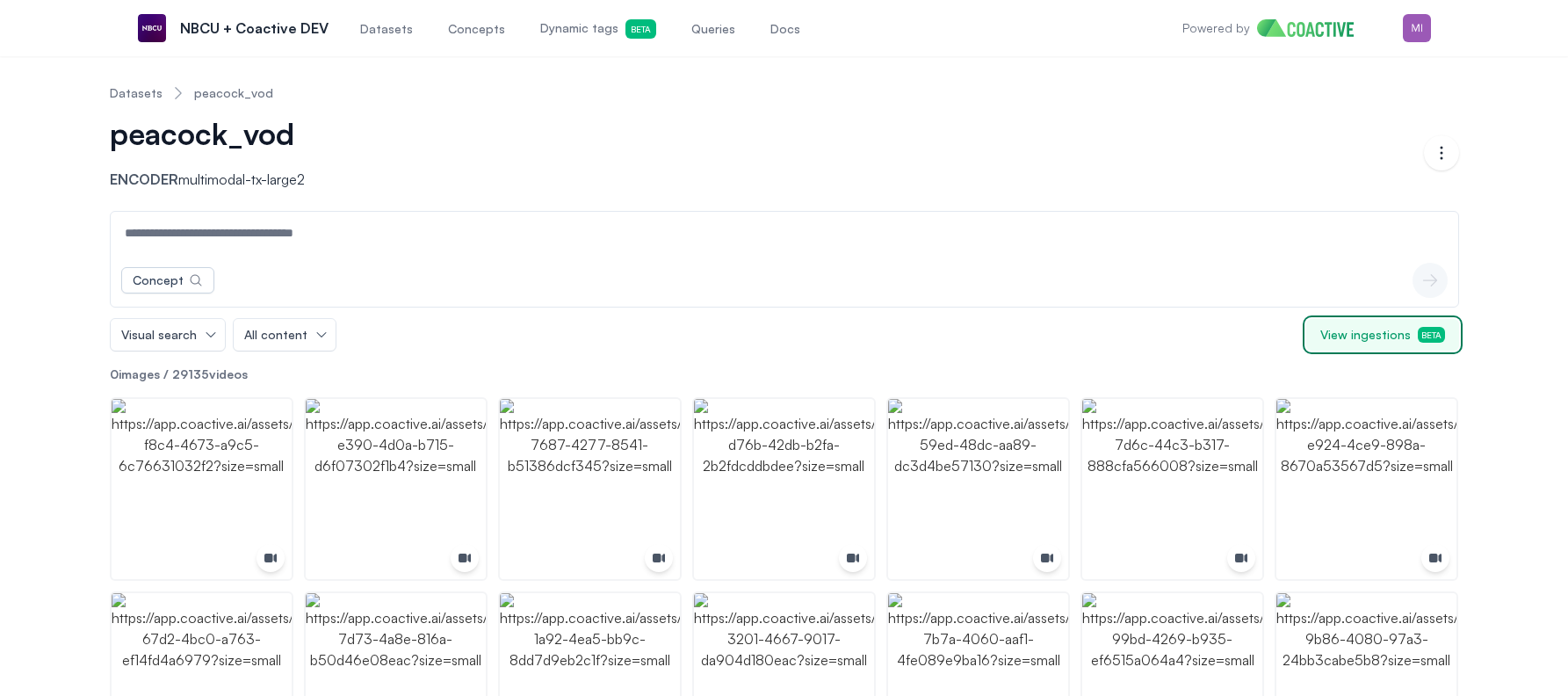
click at [1403, 330] on span "View ingestions Beta" at bounding box center [1383, 335] width 125 height 17
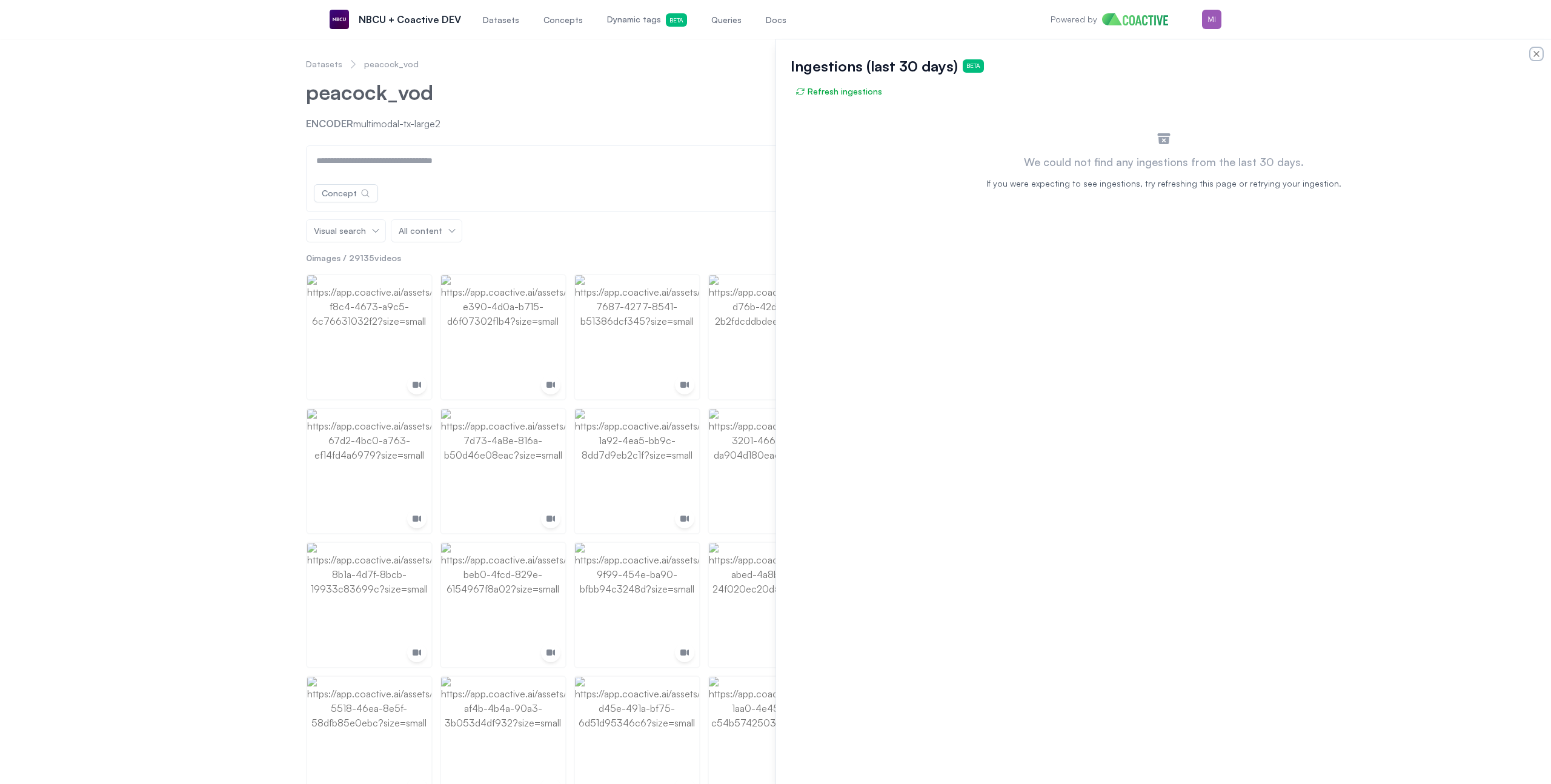
scroll to position [326, 0]
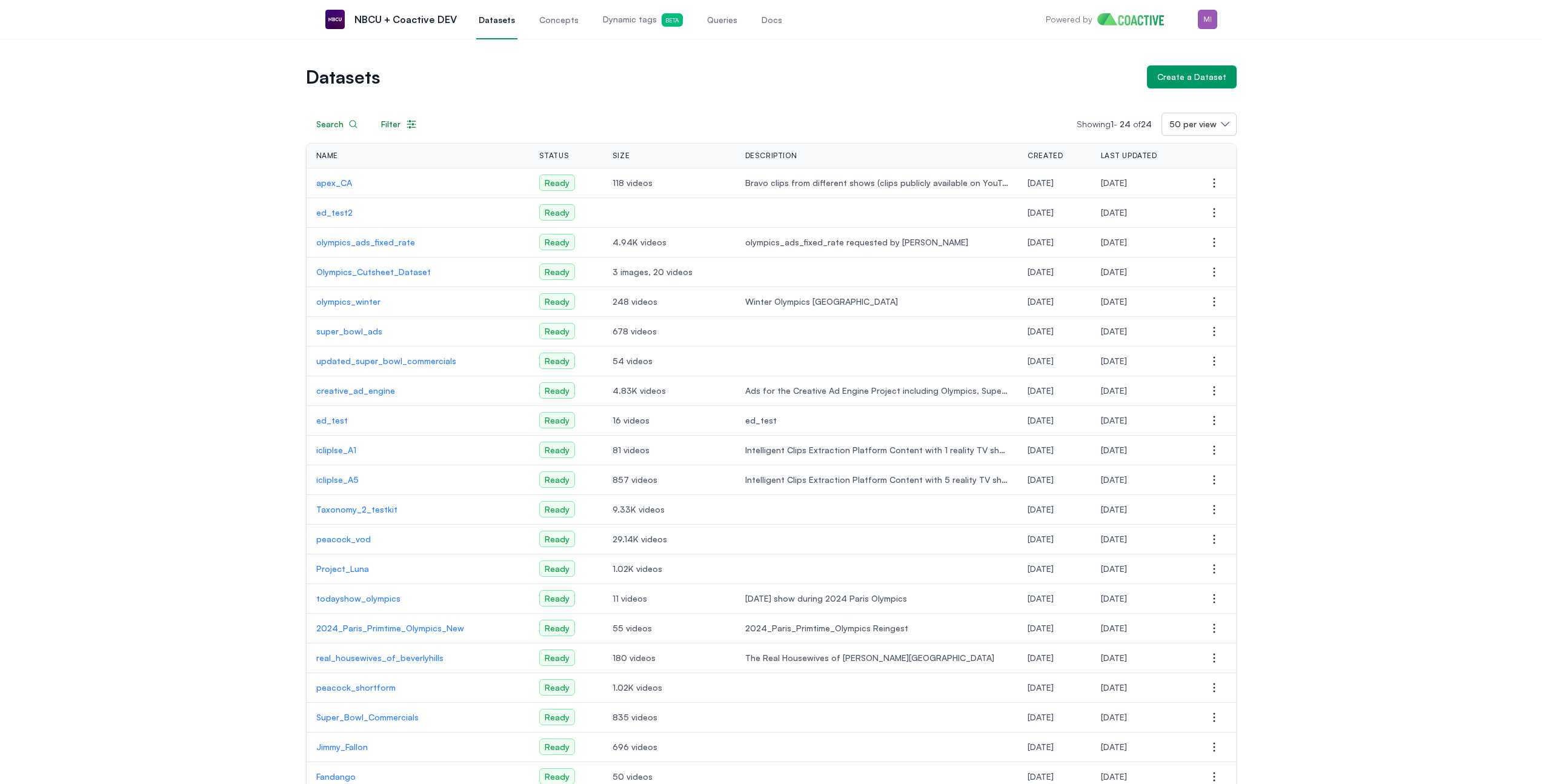
click at [713, 21] on span "Queries" at bounding box center [722, 20] width 30 height 12
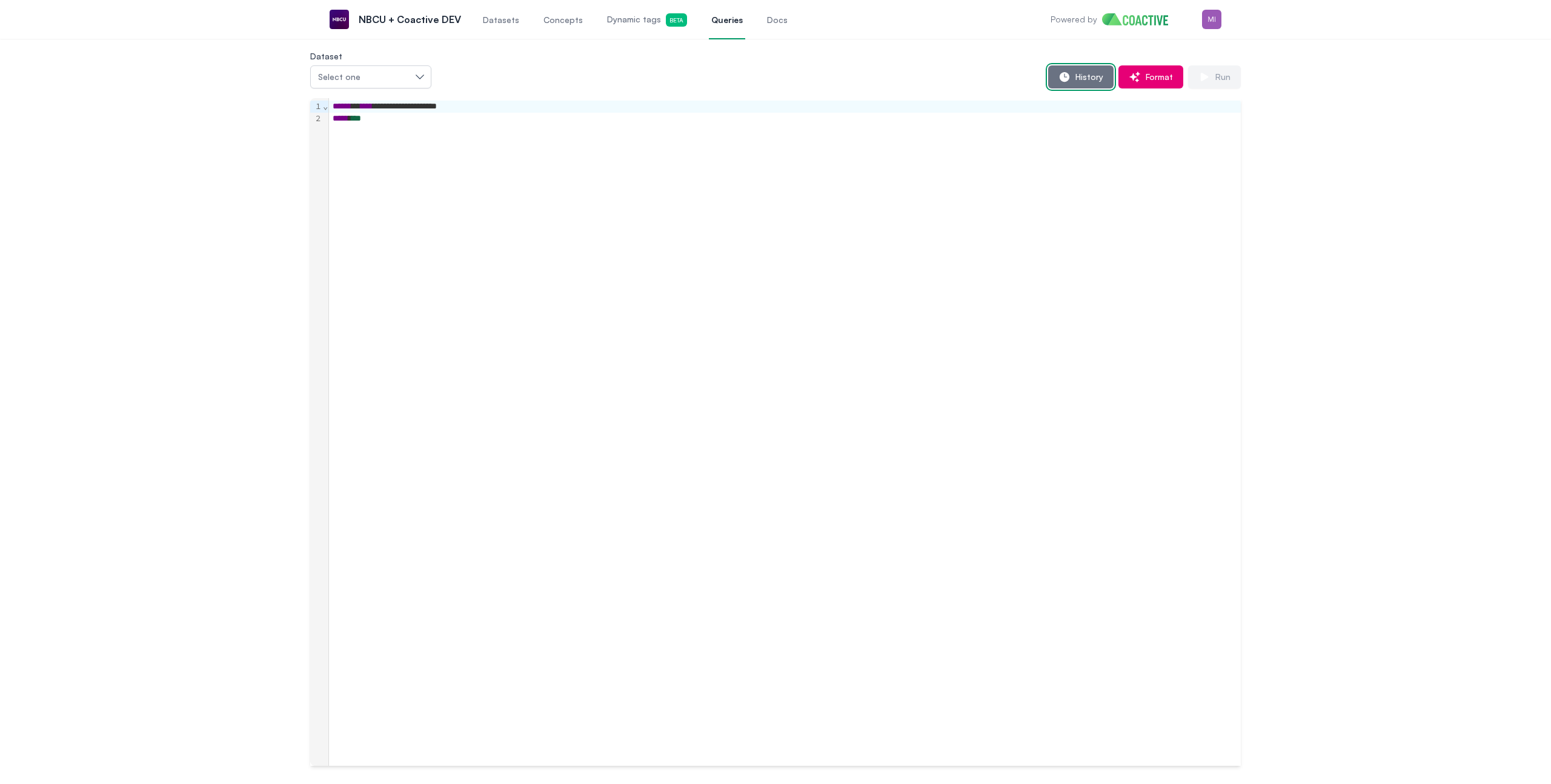
click at [1074, 78] on span "History" at bounding box center [1087, 77] width 33 height 12
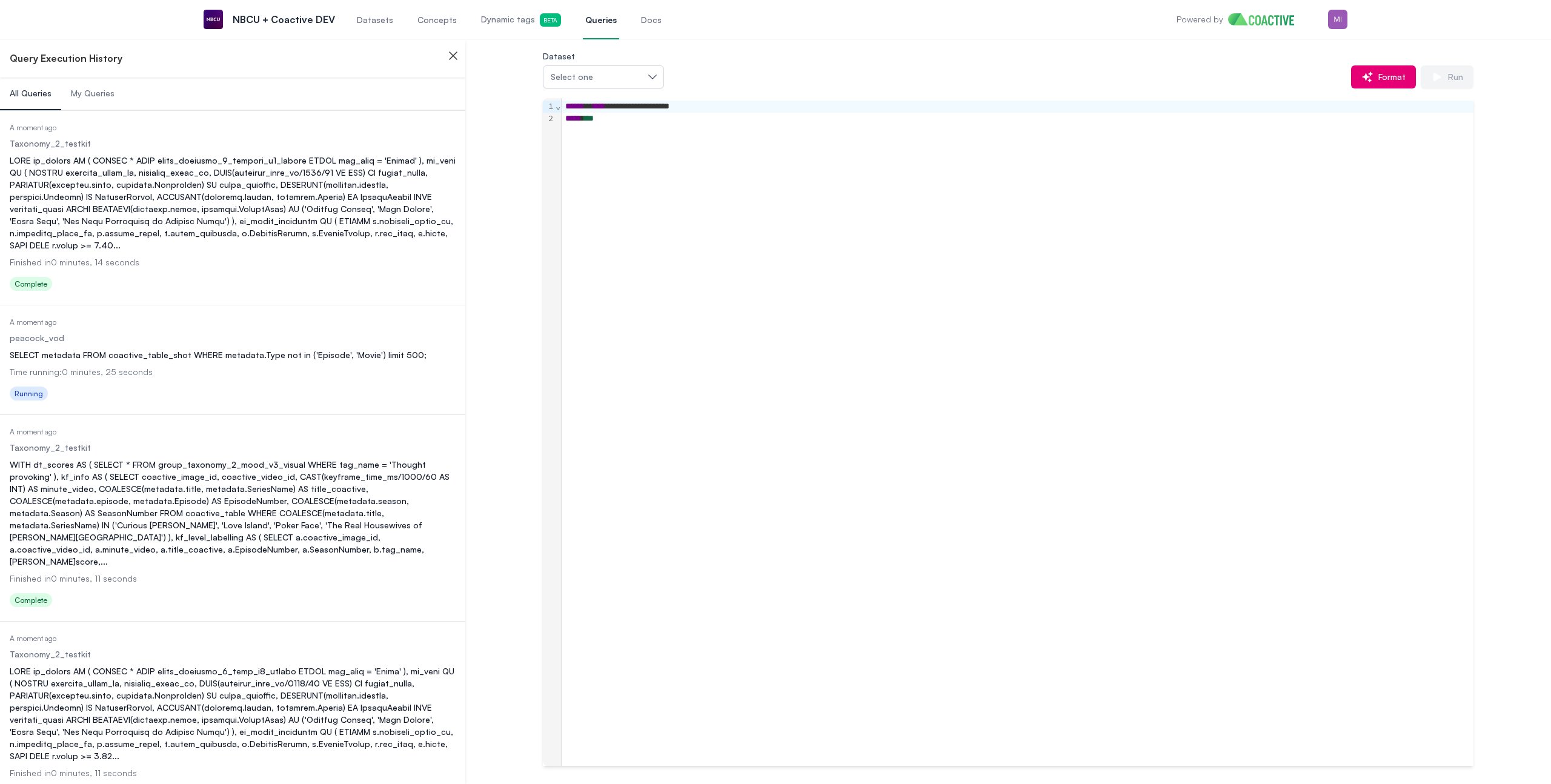
click at [283, 216] on div "..." at bounding box center [233, 203] width 446 height 97
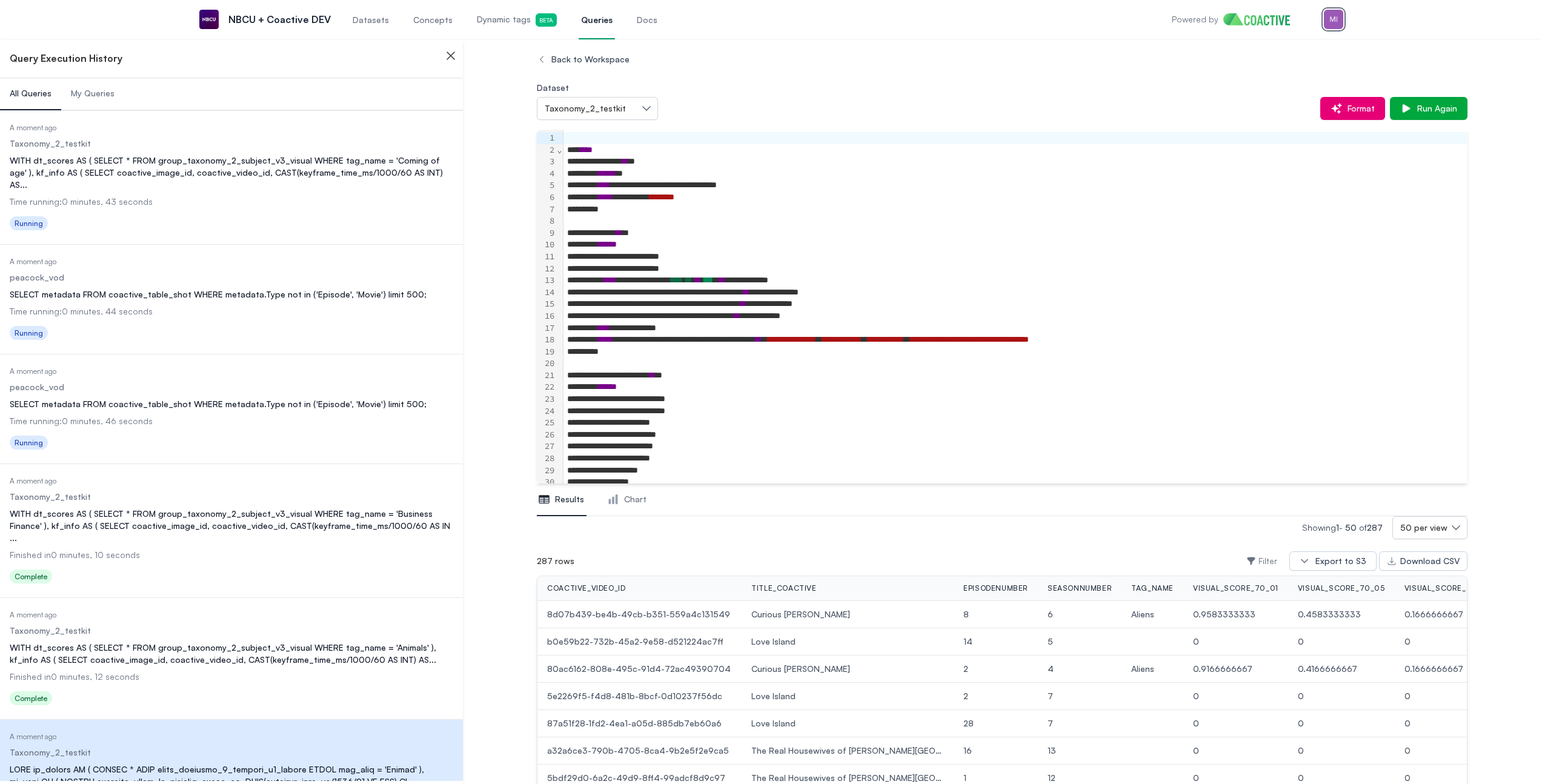
click at [1329, 12] on img "button" at bounding box center [1334, 20] width 20 height 20
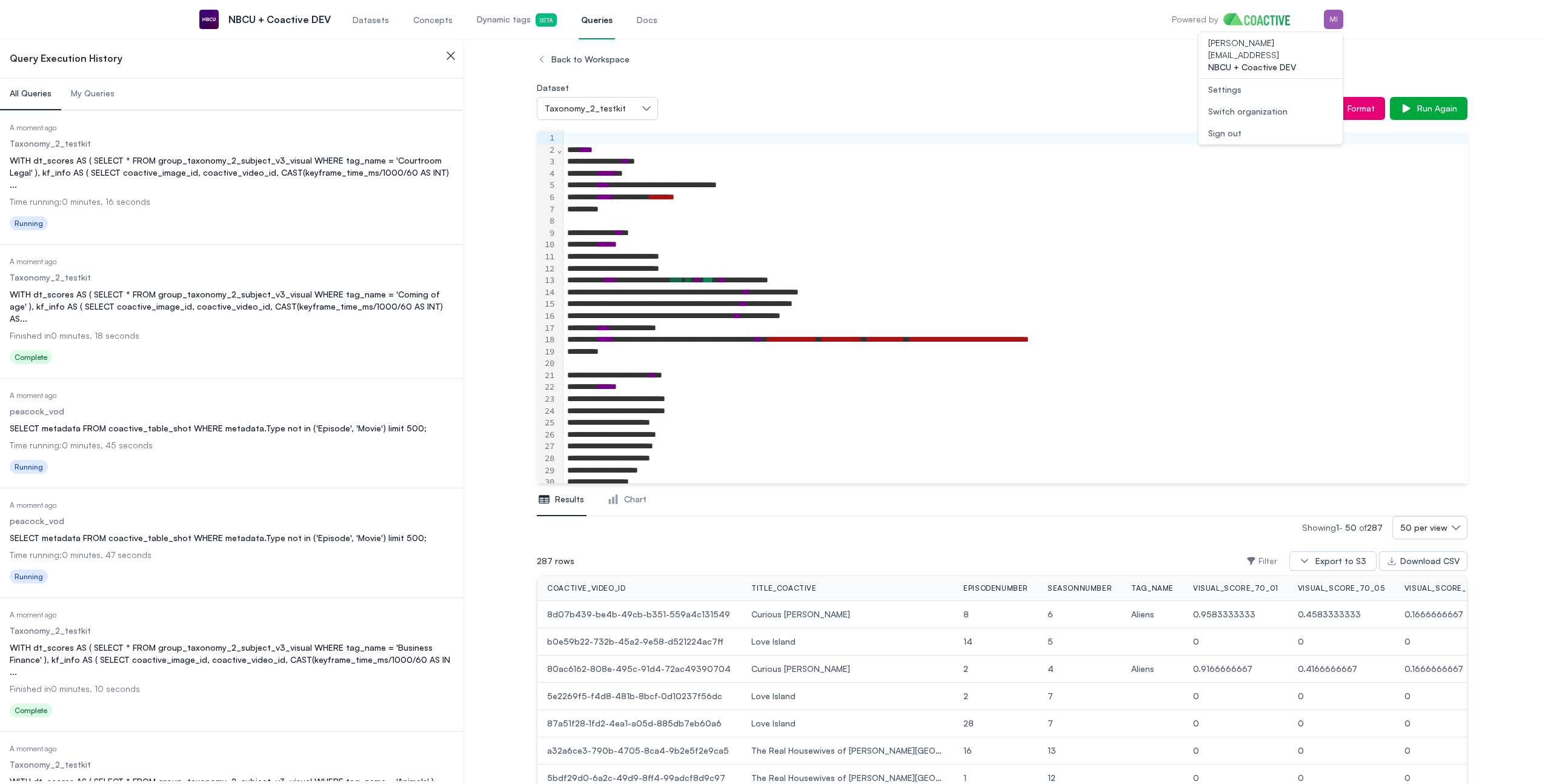
click at [1268, 106] on div "Switch organization" at bounding box center [1247, 111] width 79 height 12
click at [1098, 117] on button "Demo" at bounding box center [1105, 114] width 173 height 24
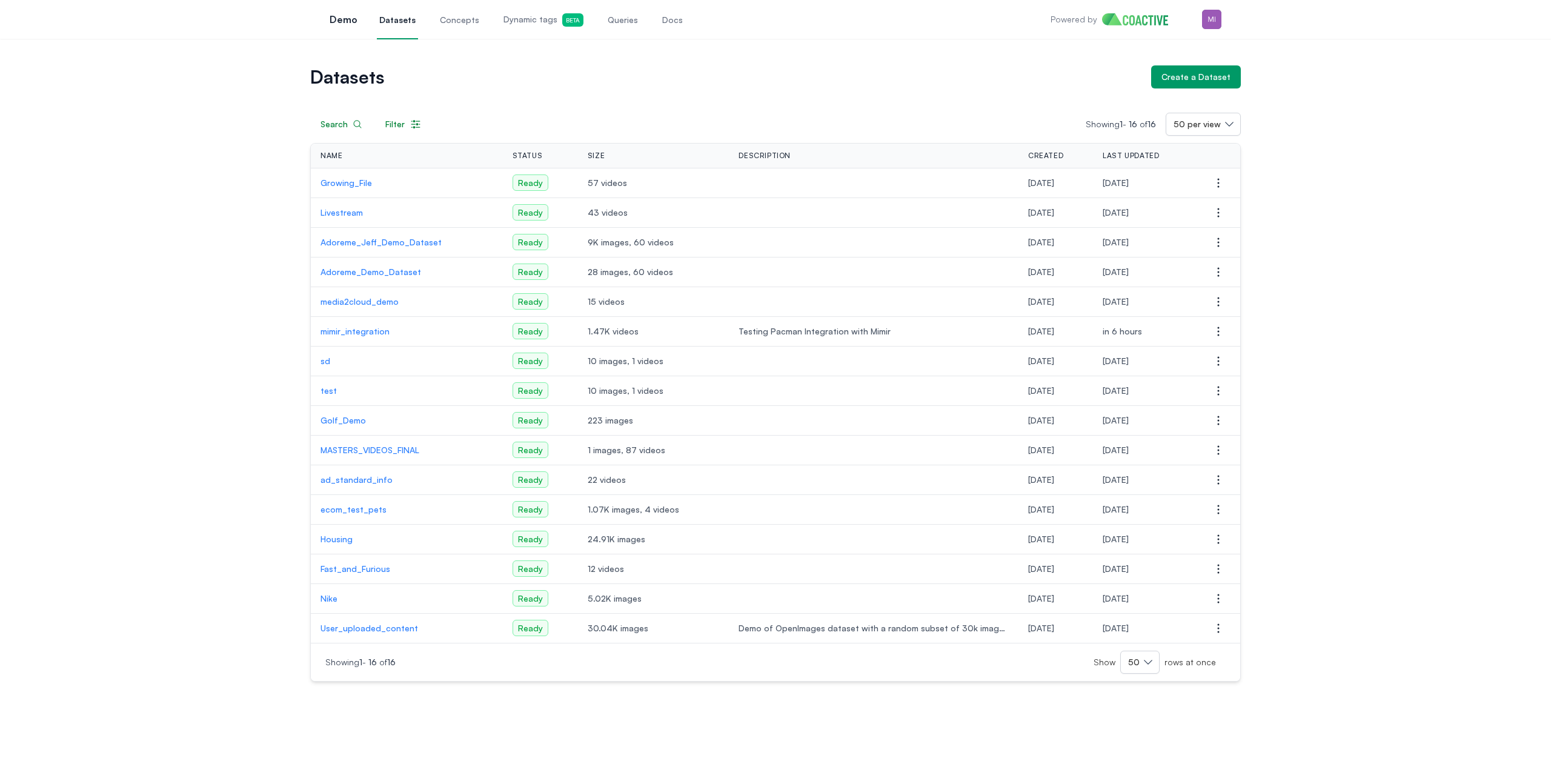
click at [358, 181] on p "Growing_File" at bounding box center [407, 183] width 172 height 12
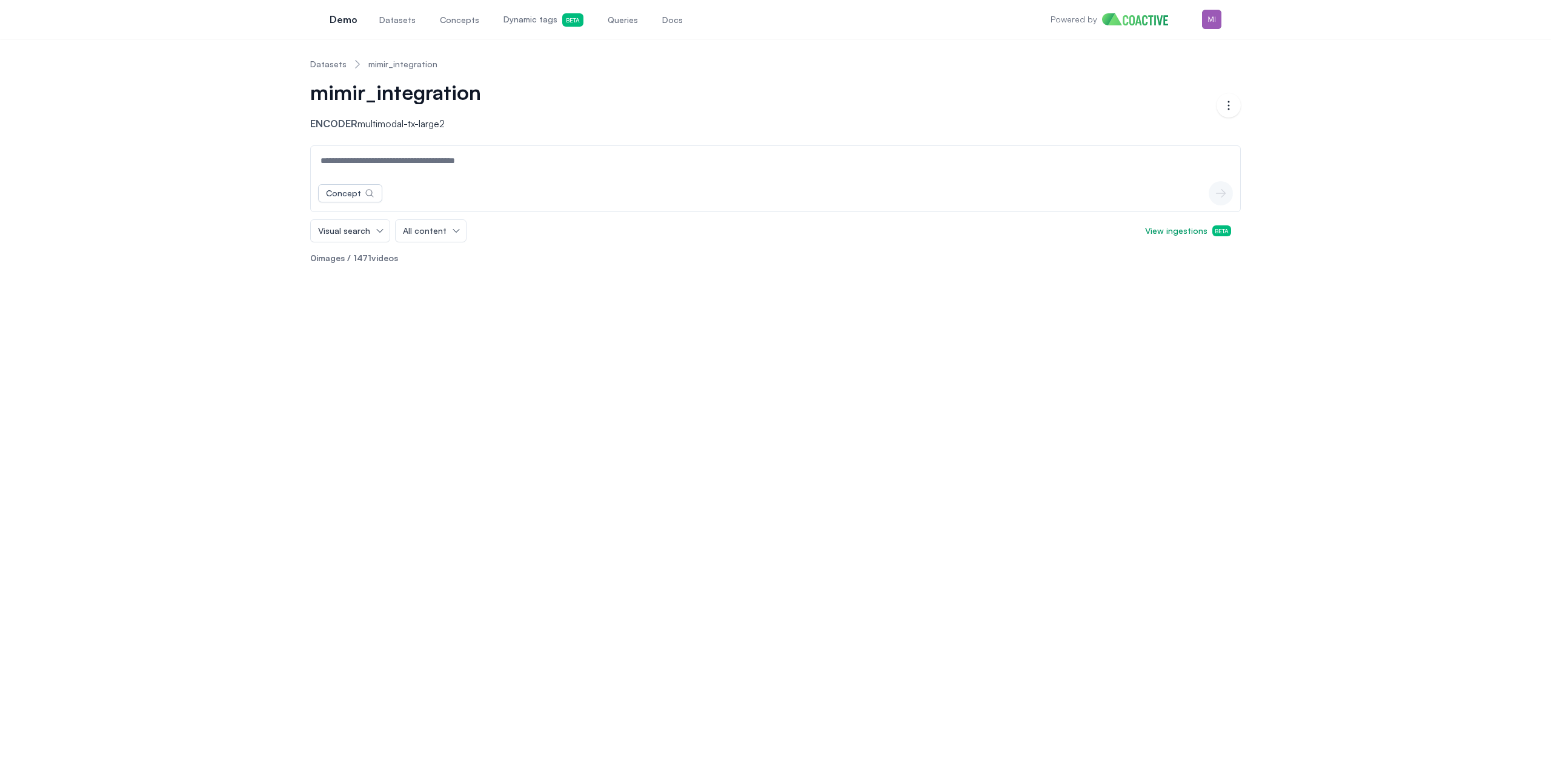
click at [206, 214] on div "Datasets mimir_integration mimir_integration Encoder multimodal-tx-large2 Open …" at bounding box center [775, 161] width 1508 height 225
click at [1173, 235] on span "View ingestions Beta" at bounding box center [1188, 231] width 86 height 12
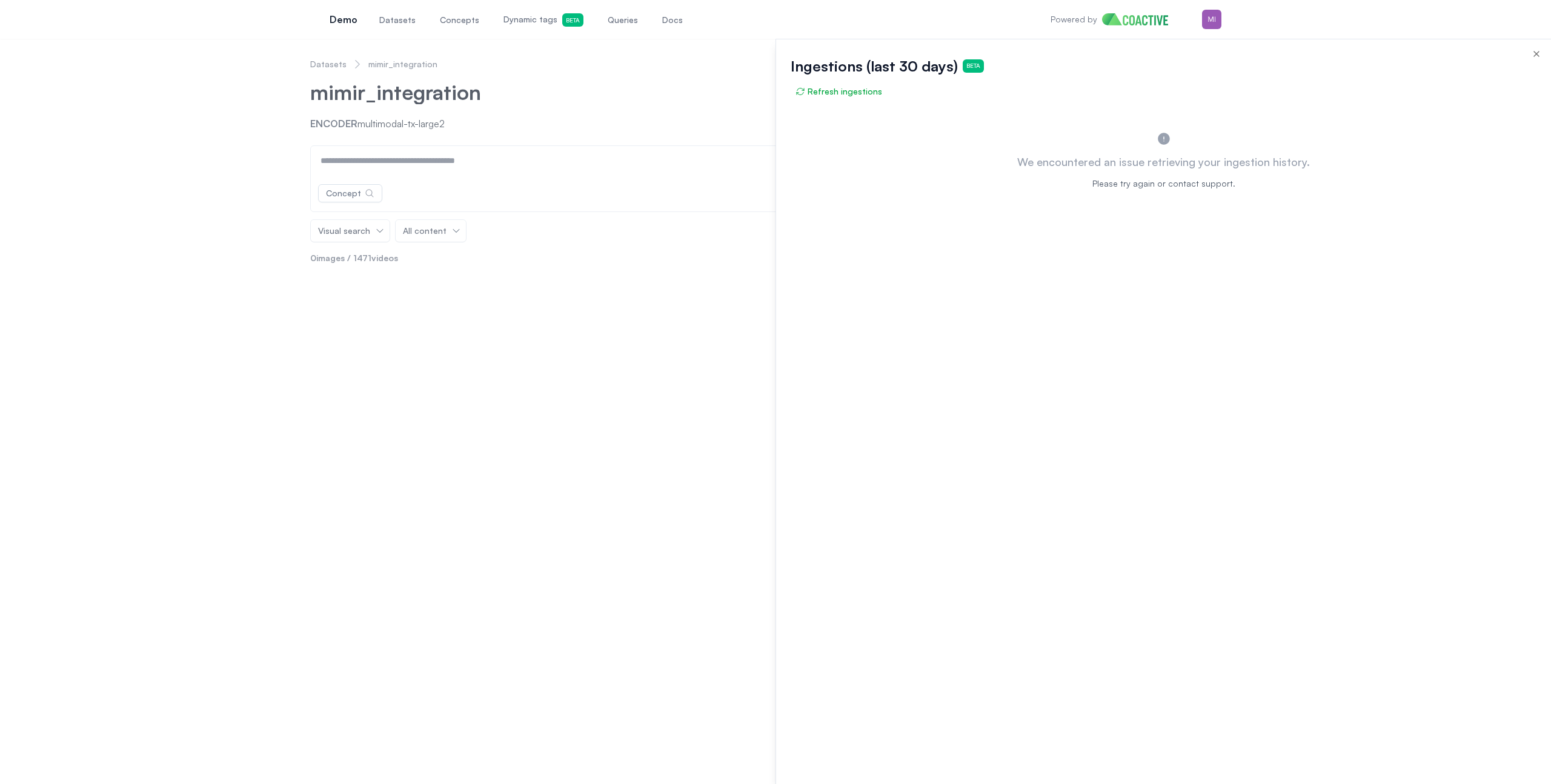
click at [1535, 50] on icon "button" at bounding box center [1537, 54] width 10 height 10
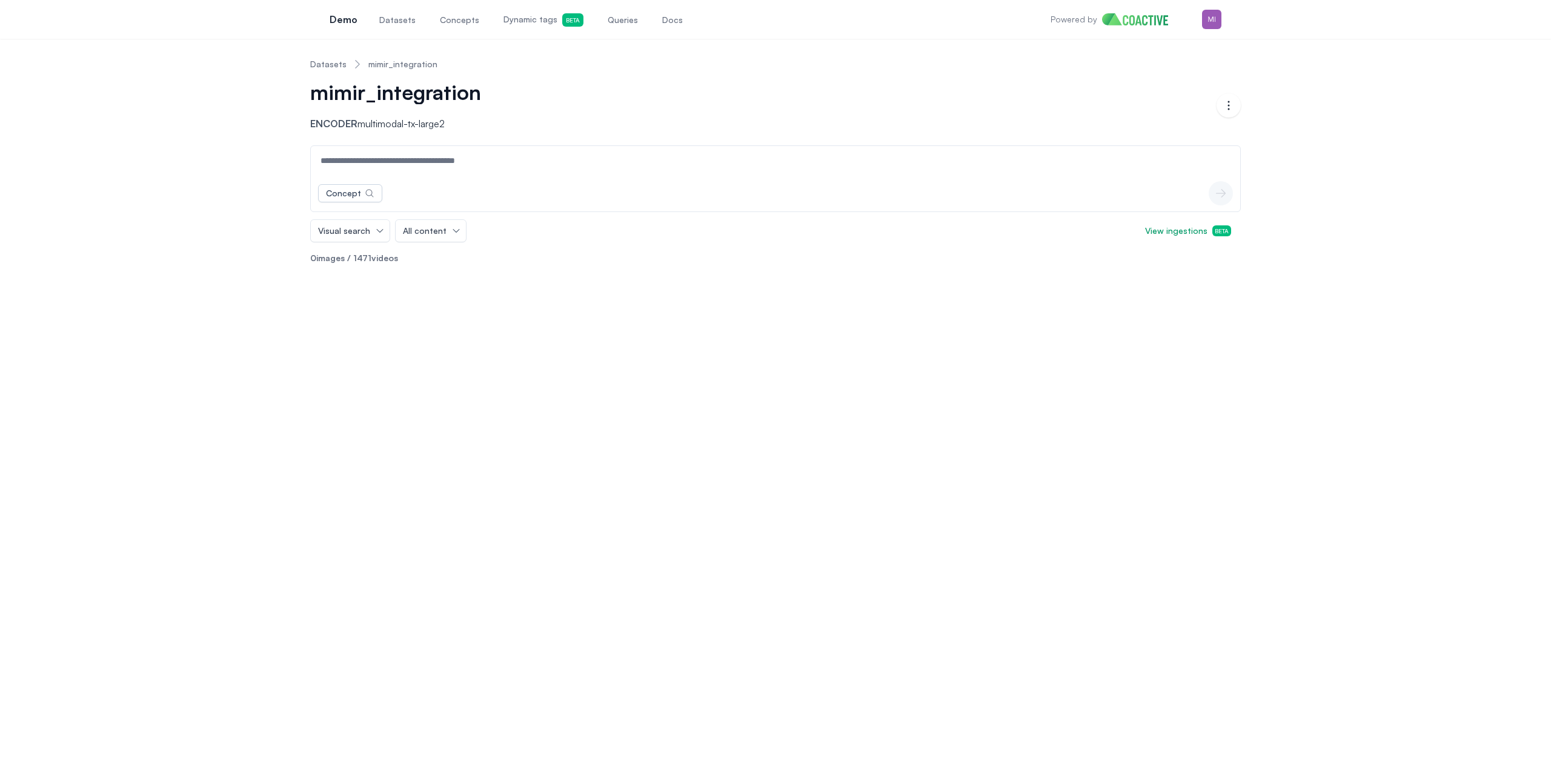
click at [275, 334] on div "Datasets mimir_integration mimir_integration Encoder multimodal-tx-large2 Open …" at bounding box center [775, 411] width 1551 height 745
drag, startPoint x: 238, startPoint y: 258, endPoint x: 803, endPoint y: 1, distance: 620.7
click at [0, 0] on body "Open main menu Demo Datasets Concepts Dynamic tags Beta Queries Docs Powered by…" at bounding box center [775, 392] width 1551 height 784
click at [241, 216] on div "Datasets mimir_integration mimir_integration Encoder multimodal-tx-large2 Open …" at bounding box center [775, 161] width 1508 height 225
click at [402, 24] on span "Datasets" at bounding box center [397, 20] width 36 height 12
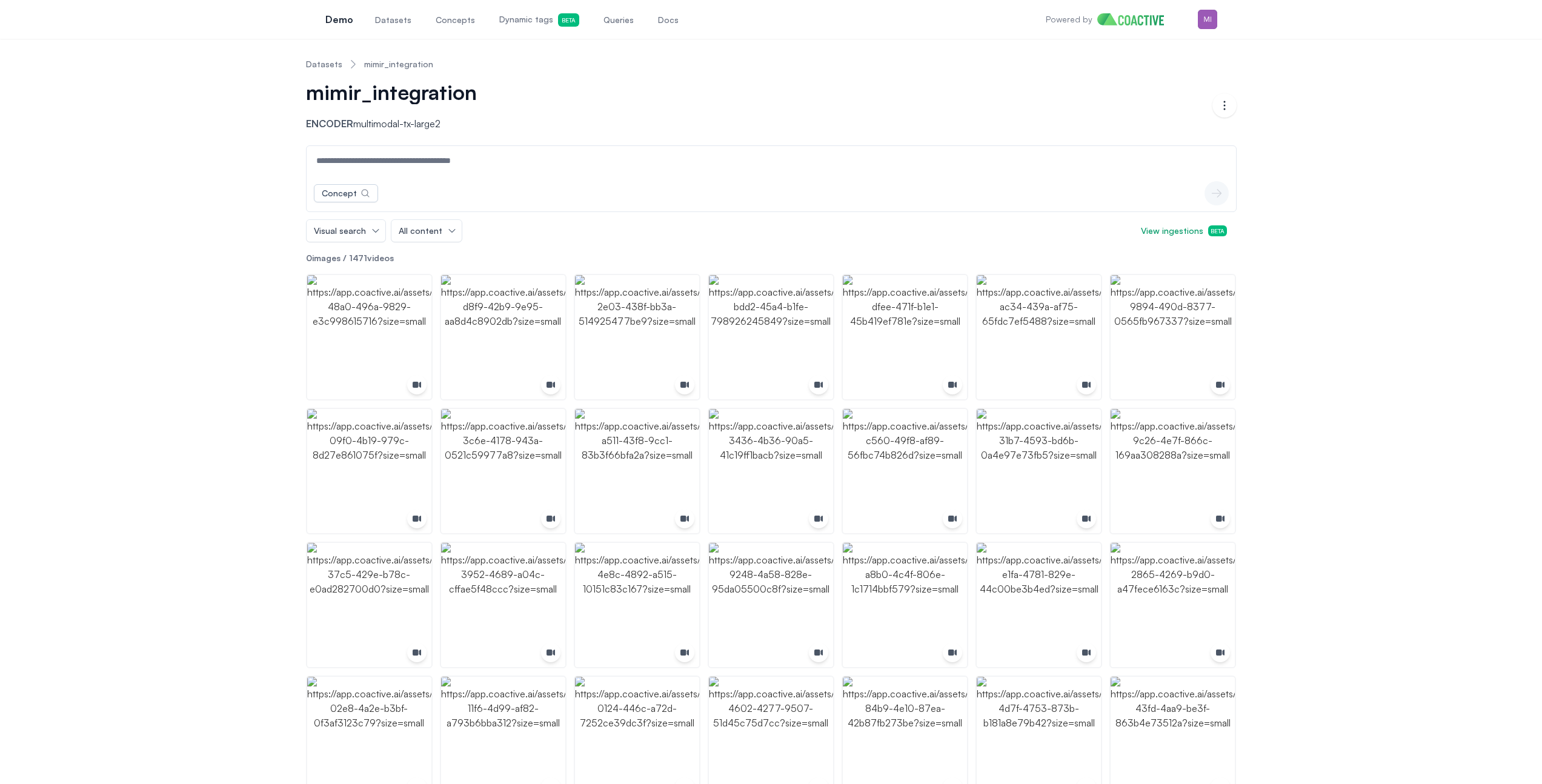
click at [182, 231] on div "Datasets mimir_integration mimir_integration Encoder multimodal-tx-large2 Open …" at bounding box center [770, 693] width 1498 height 1289
click at [182, 264] on div "Datasets mimir_integration mimir_integration Encoder multimodal-tx-large2 Open …" at bounding box center [770, 693] width 1498 height 1289
click at [228, 374] on div "Datasets mimir_integration mimir_integration Encoder multimodal-tx-large2 Open …" at bounding box center [770, 693] width 1498 height 1289
click at [606, 20] on span "Queries" at bounding box center [618, 20] width 30 height 12
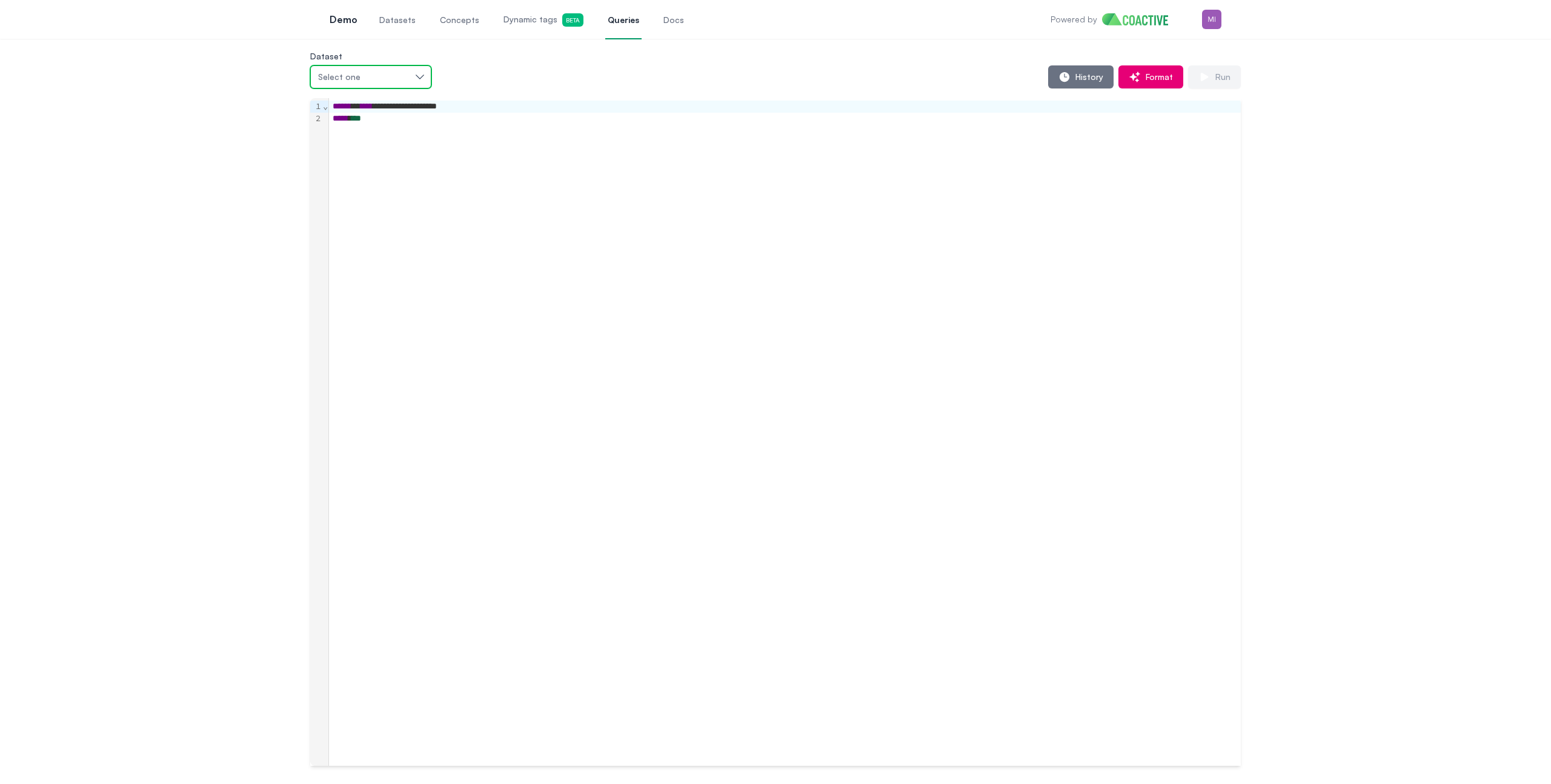
click at [392, 83] on div "Select one" at bounding box center [365, 77] width 93 height 12
click at [382, 192] on span "mimir_integration" at bounding box center [356, 193] width 68 height 12
click at [1091, 78] on span "History" at bounding box center [1087, 77] width 33 height 12
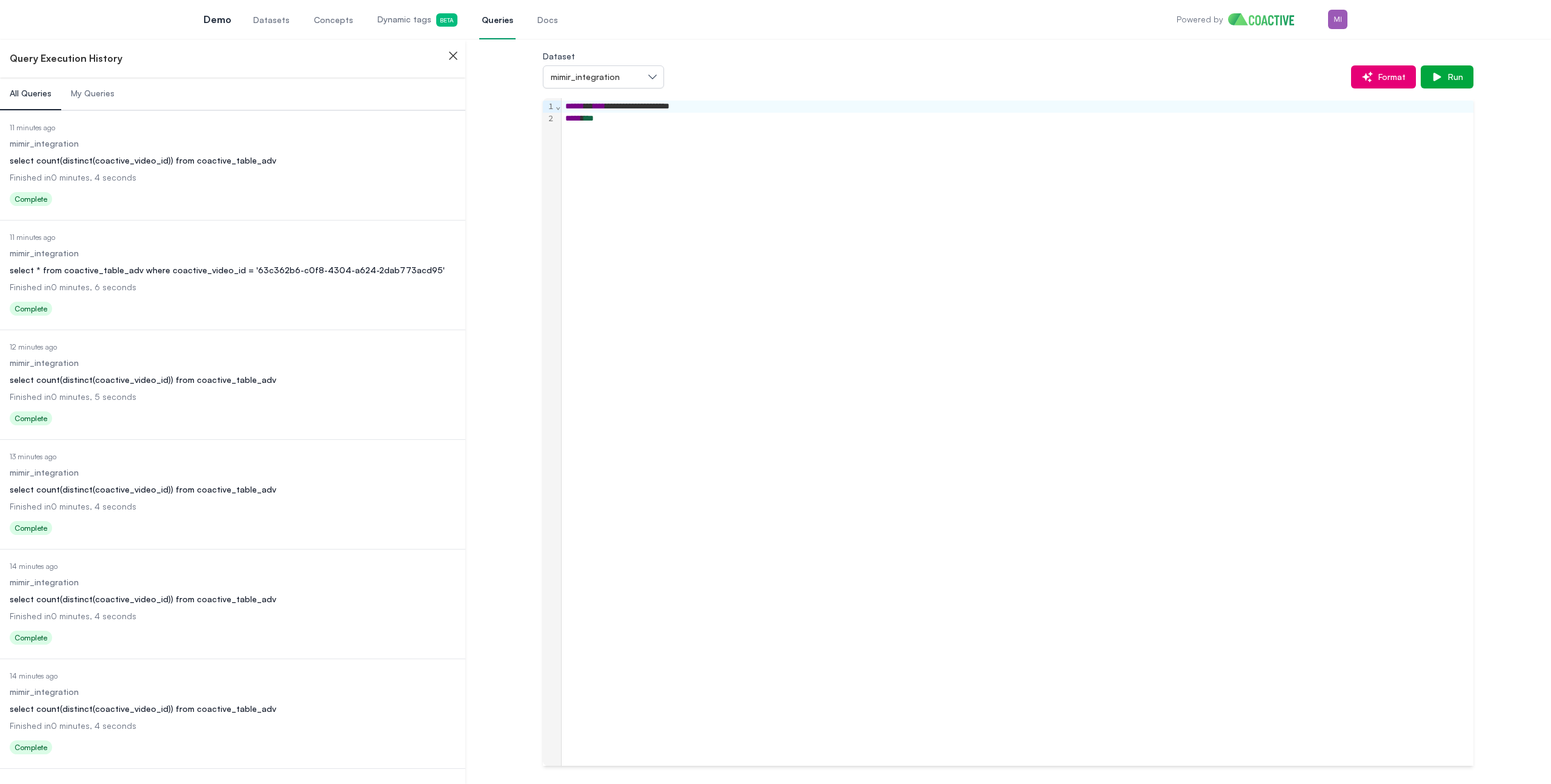
click at [219, 180] on dd "Finished in 0 minutes, 4 seconds" at bounding box center [233, 177] width 446 height 12
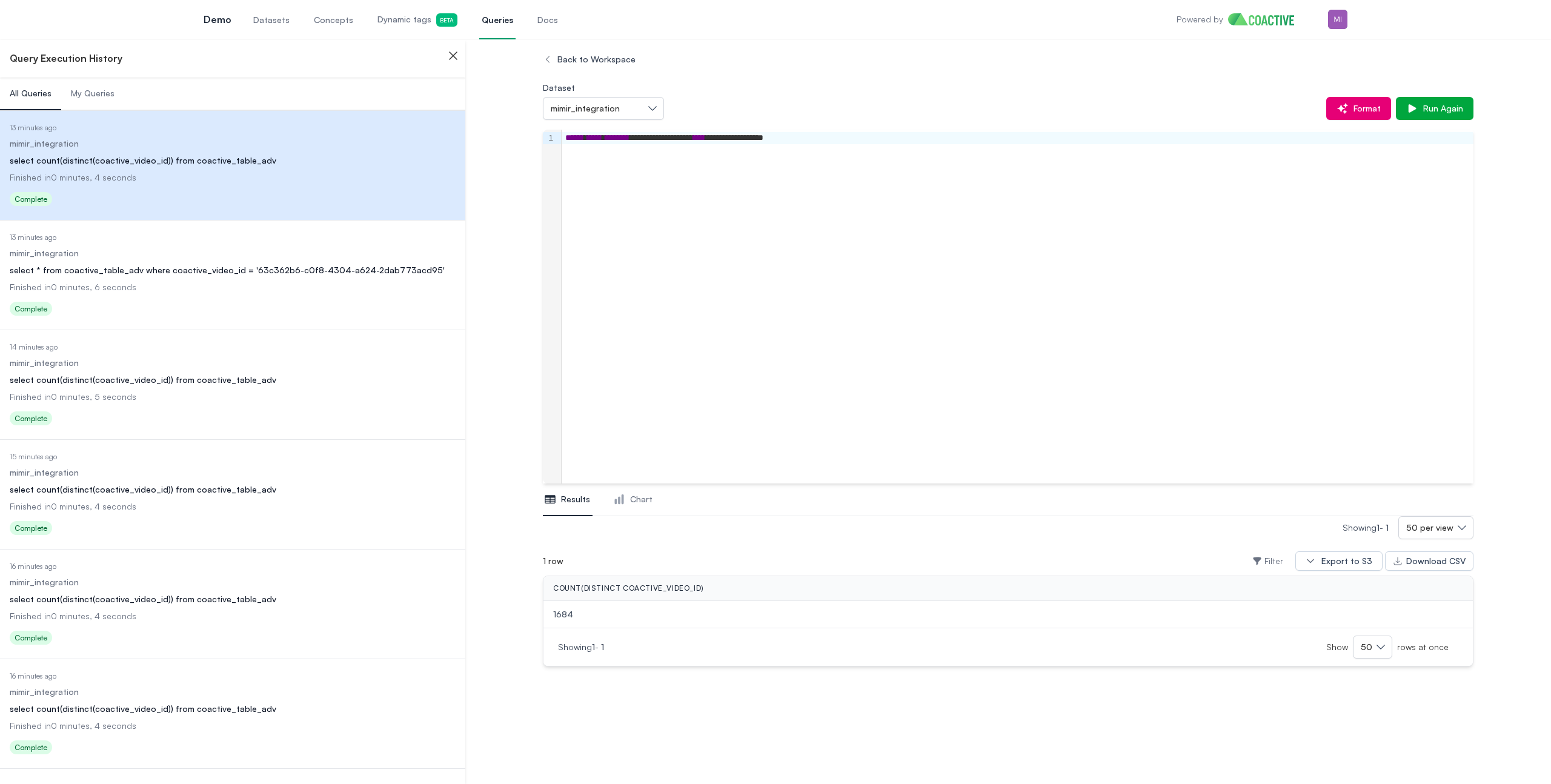
scroll to position [71, 0]
